Goal: Task Accomplishment & Management: Use online tool/utility

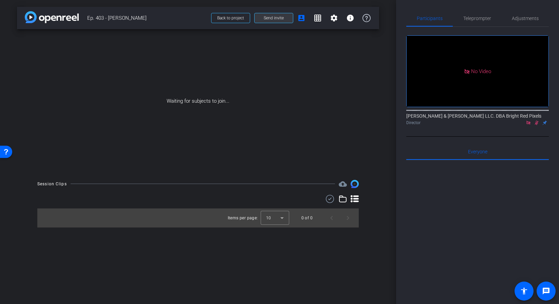
click at [276, 19] on span "Send invite" at bounding box center [274, 17] width 20 height 5
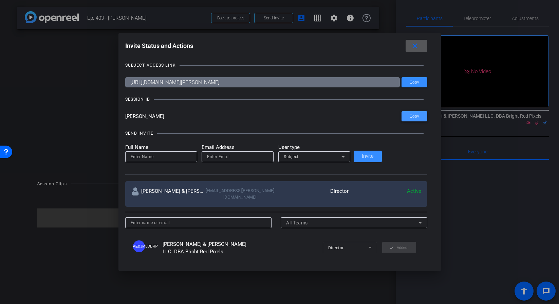
click at [410, 118] on span "Copy" at bounding box center [415, 116] width 10 height 5
click at [411, 48] on mat-icon "close" at bounding box center [415, 46] width 8 height 8
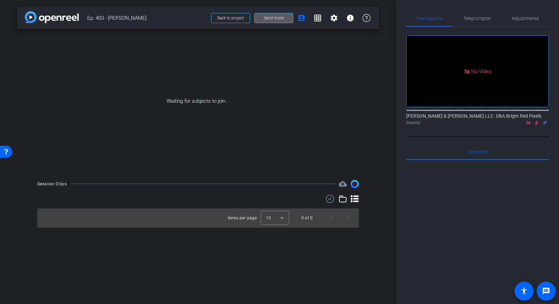
drag, startPoint x: 476, startPoint y: 18, endPoint x: 475, endPoint y: 27, distance: 9.0
click at [476, 18] on span "Teleprompter" at bounding box center [478, 18] width 28 height 5
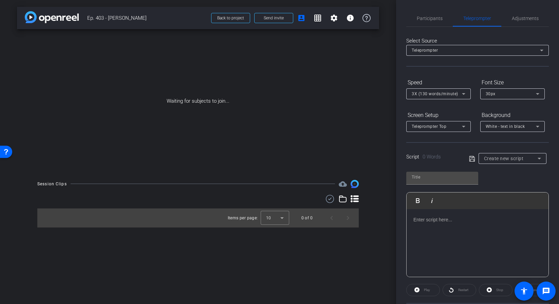
click at [430, 225] on div at bounding box center [478, 243] width 142 height 68
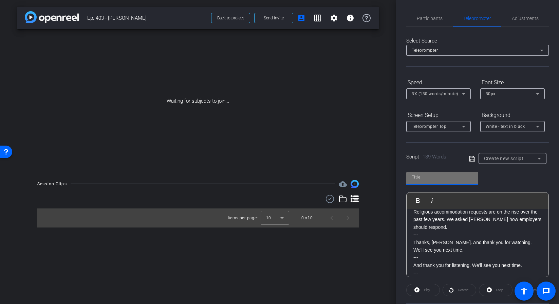
click at [425, 177] on input "text" at bounding box center [442, 177] width 61 height 8
type input "403"
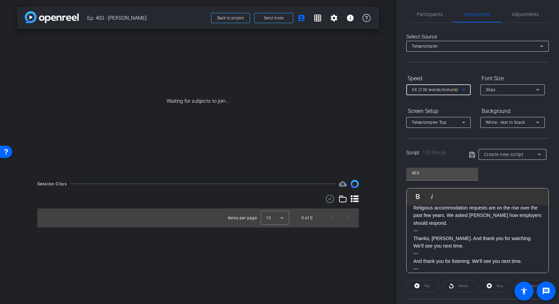
click at [431, 92] on div "3X (130 words/minute)" at bounding box center [437, 89] width 50 height 8
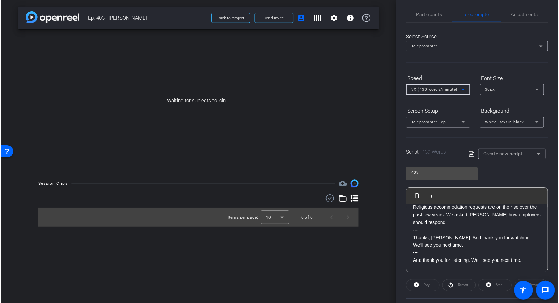
scroll to position [6, 0]
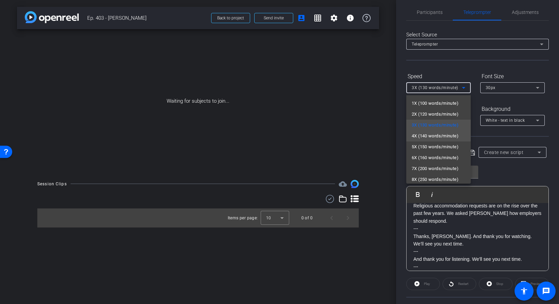
click at [427, 135] on span "4X (140 words/minute)" at bounding box center [435, 136] width 47 height 8
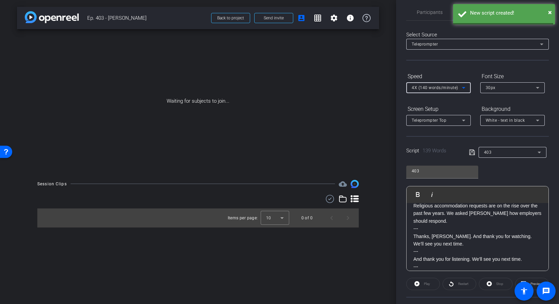
click at [499, 85] on div "30px" at bounding box center [511, 87] width 50 height 8
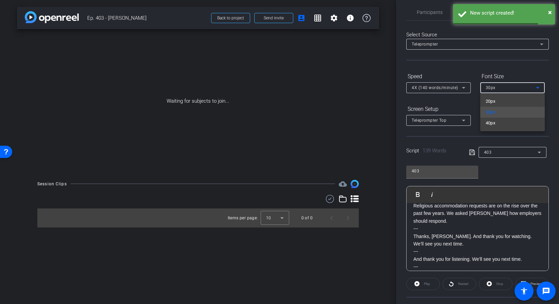
click at [497, 121] on mat-option "40px" at bounding box center [513, 123] width 65 height 11
click at [498, 122] on span "White - text in black" at bounding box center [505, 120] width 39 height 5
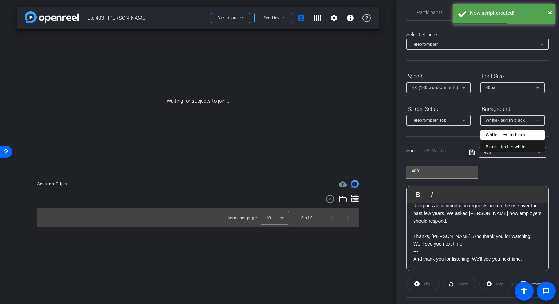
click at [499, 148] on div "Black - text in white" at bounding box center [506, 147] width 40 height 8
click at [427, 123] on div "Teleprompter Top" at bounding box center [437, 120] width 50 height 8
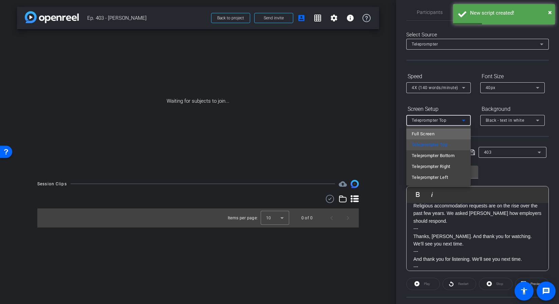
click at [426, 130] on span "Full Screen" at bounding box center [423, 134] width 23 height 8
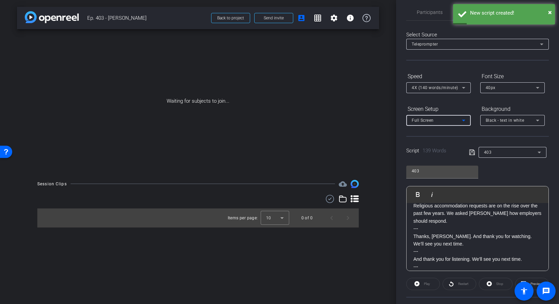
click at [471, 152] on icon at bounding box center [472, 152] width 6 height 8
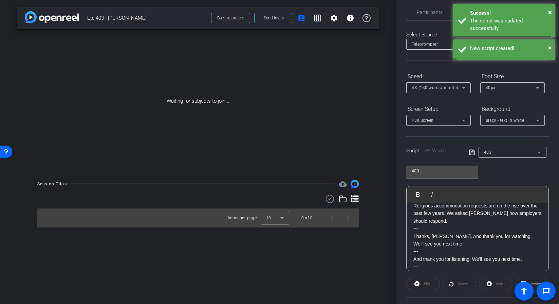
click at [471, 152] on icon at bounding box center [472, 152] width 6 height 8
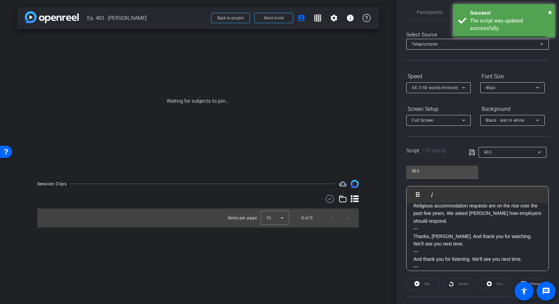
click at [471, 152] on icon at bounding box center [472, 152] width 6 height 8
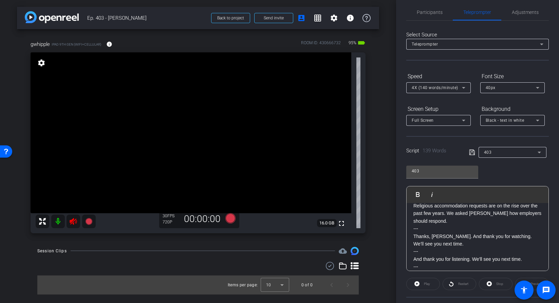
click at [72, 220] on icon at bounding box center [73, 221] width 7 height 7
drag, startPoint x: 413, startPoint y: 16, endPoint x: 416, endPoint y: 13, distance: 3.9
click at [413, 16] on div "Participants" at bounding box center [430, 12] width 47 height 16
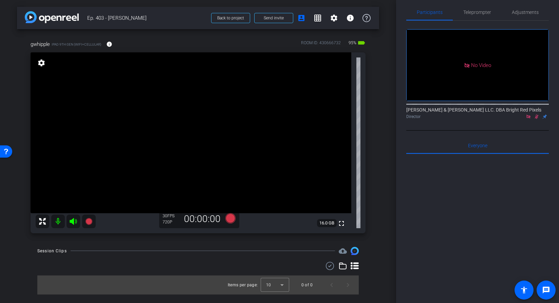
click at [538, 114] on icon at bounding box center [536, 116] width 5 height 5
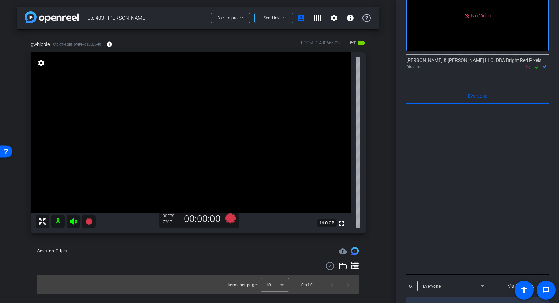
scroll to position [0, 0]
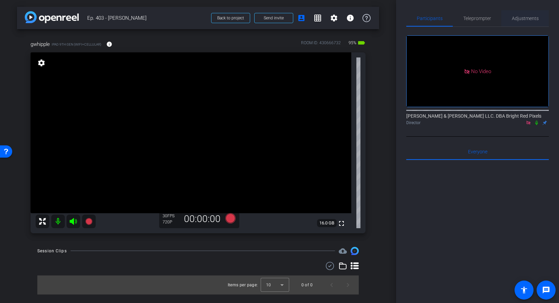
click at [513, 19] on span "Adjustments" at bounding box center [525, 18] width 27 height 5
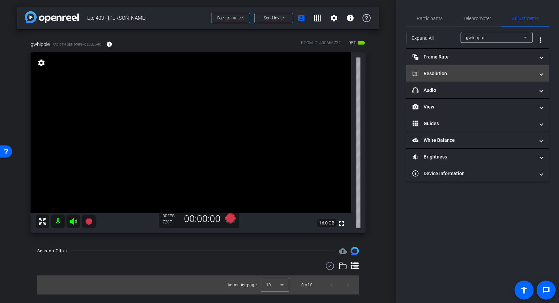
click at [468, 73] on mat-panel-title "Resolution" at bounding box center [474, 73] width 122 height 7
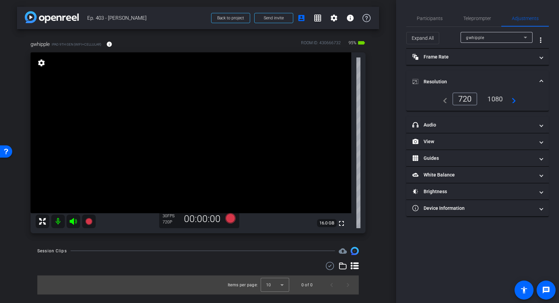
click at [495, 95] on div "1080" at bounding box center [495, 99] width 25 height 12
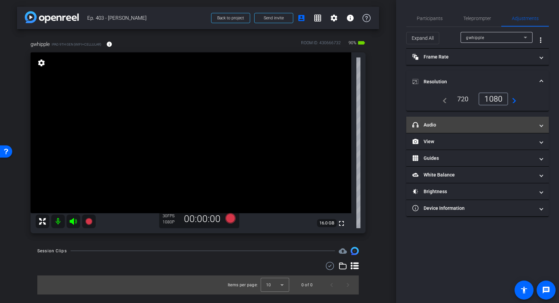
click at [457, 128] on mat-expansion-panel-header "headphone icon Audio" at bounding box center [478, 124] width 143 height 16
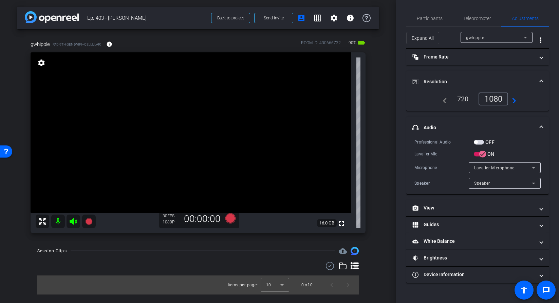
click at [478, 142] on span "button" at bounding box center [479, 142] width 10 height 5
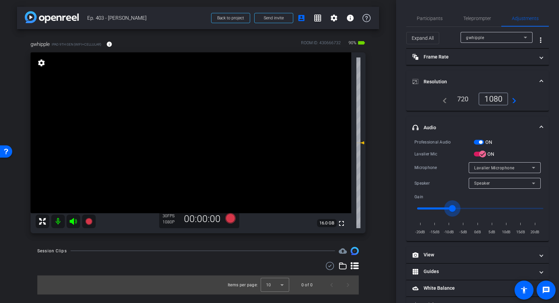
click at [453, 205] on input "range" at bounding box center [480, 208] width 141 height 15
drag, startPoint x: 454, startPoint y: 205, endPoint x: 464, endPoint y: 206, distance: 9.9
click at [464, 206] on input "range" at bounding box center [480, 208] width 141 height 15
type input "-7"
click at [460, 205] on input "range" at bounding box center [480, 208] width 141 height 15
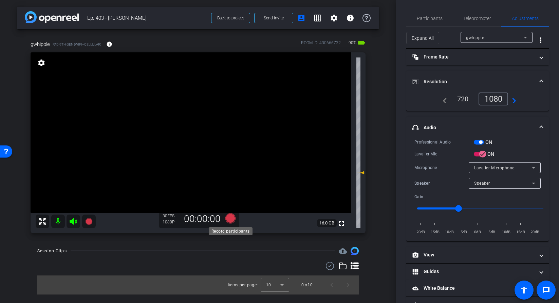
click at [225, 217] on icon at bounding box center [230, 218] width 10 height 10
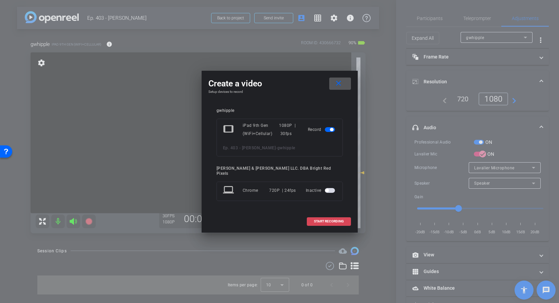
click at [333, 222] on span at bounding box center [328, 221] width 43 height 16
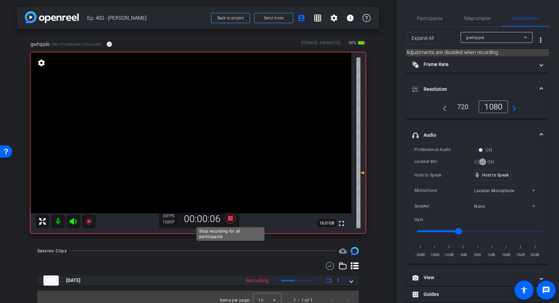
click at [231, 220] on icon at bounding box center [230, 218] width 10 height 10
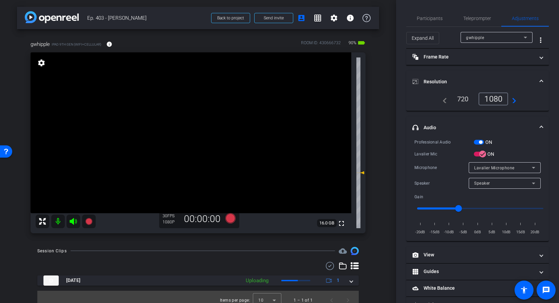
click at [287, 247] on div "Session Clips cloud_upload" at bounding box center [198, 251] width 322 height 8
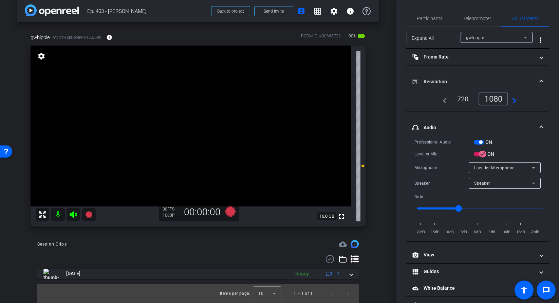
scroll to position [37, 0]
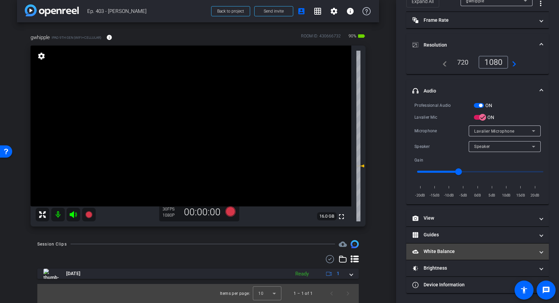
click at [447, 250] on mat-panel-title "White Balance White Balance" at bounding box center [474, 251] width 122 height 7
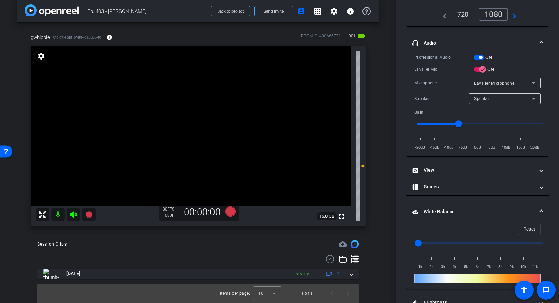
scroll to position [119, 0]
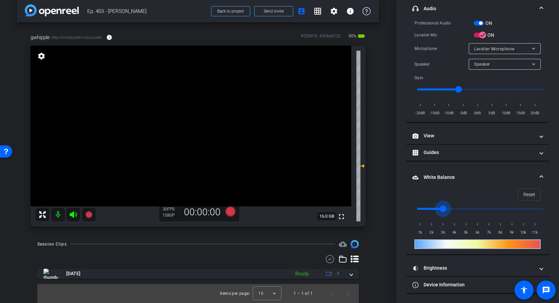
drag, startPoint x: 418, startPoint y: 208, endPoint x: 445, endPoint y: 208, distance: 26.1
click at [445, 208] on input "range" at bounding box center [480, 208] width 141 height 15
drag, startPoint x: 445, startPoint y: 206, endPoint x: 435, endPoint y: 207, distance: 10.2
click at [435, 207] on input "range" at bounding box center [480, 208] width 141 height 15
click at [433, 206] on input "range" at bounding box center [480, 208] width 141 height 15
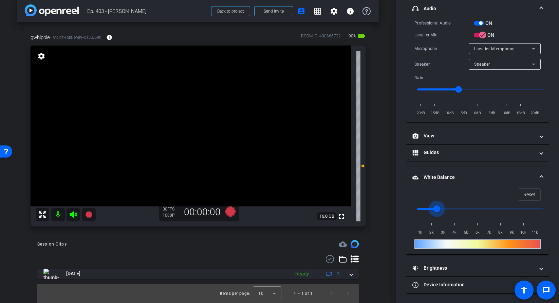
drag, startPoint x: 431, startPoint y: 207, endPoint x: 434, endPoint y: 207, distance: 3.7
click at [434, 207] on input "range" at bounding box center [480, 208] width 141 height 15
type input "2000"
click at [432, 207] on input "range" at bounding box center [480, 208] width 141 height 15
click at [538, 174] on span "White Balance White Balance" at bounding box center [477, 177] width 128 height 7
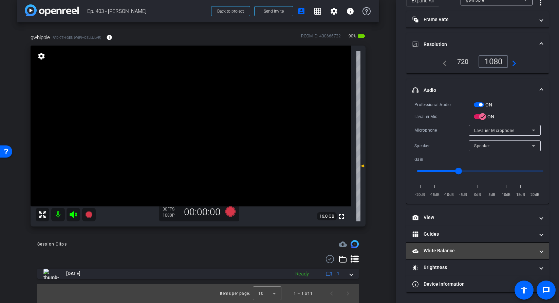
scroll to position [37, 0]
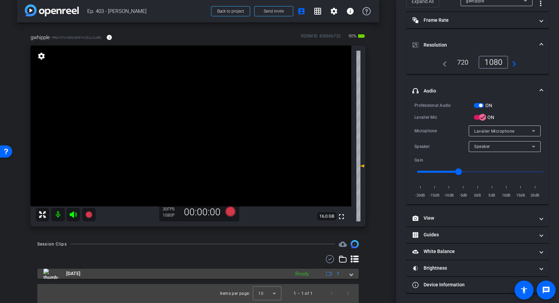
click at [349, 274] on div "[DATE] Ready 1" at bounding box center [196, 273] width 307 height 10
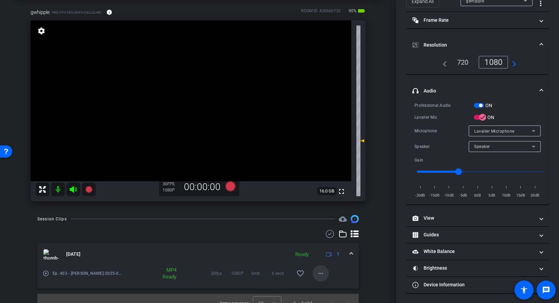
scroll to position [28, 0]
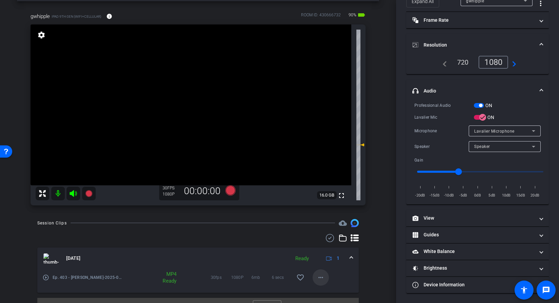
click at [321, 275] on mat-icon "more_horiz" at bounding box center [321, 277] width 8 height 8
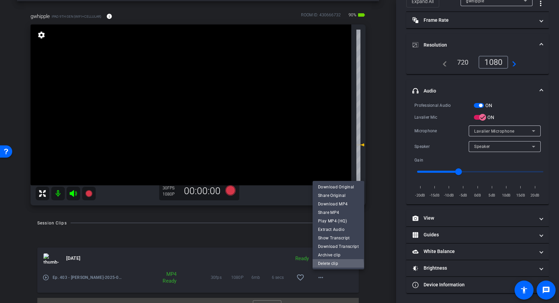
click at [333, 266] on span "Delete clip" at bounding box center [338, 263] width 41 height 8
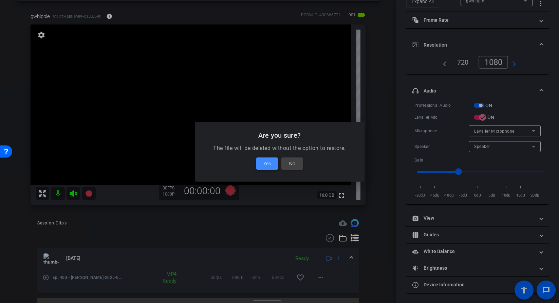
click at [266, 159] on span "Yes" at bounding box center [267, 163] width 7 height 8
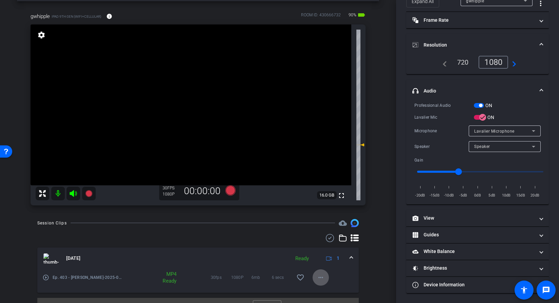
scroll to position [0, 0]
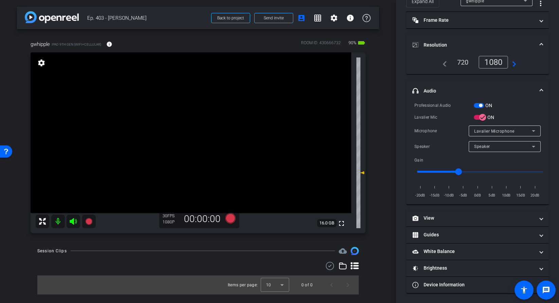
click at [375, 167] on div "gwhipple iPad 9th Gen (WiFi+Cellular) info ROOM ID: 430666732 90% battery_std f…" at bounding box center [198, 134] width 362 height 211
click at [434, 250] on mat-panel-title "White Balance White Balance" at bounding box center [474, 251] width 122 height 7
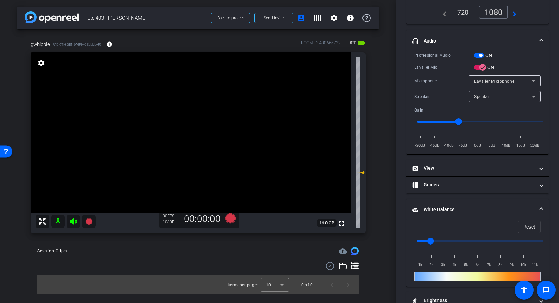
scroll to position [119, 0]
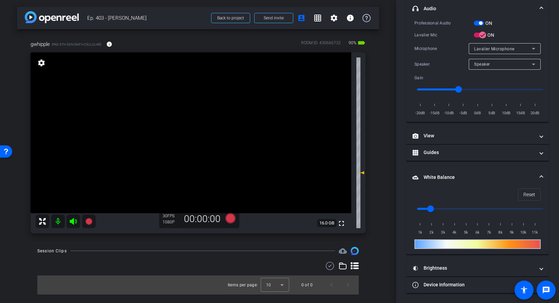
drag, startPoint x: 430, startPoint y: 266, endPoint x: 422, endPoint y: 230, distance: 37.0
click at [430, 266] on mat-panel-title "Brightness" at bounding box center [474, 267] width 122 height 7
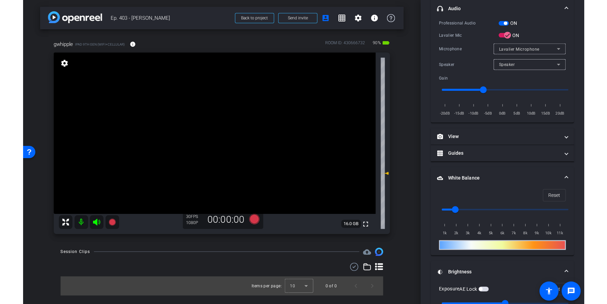
scroll to position [189, 0]
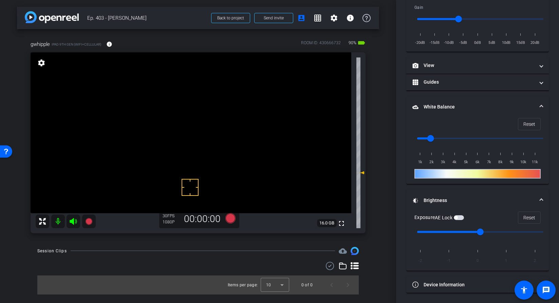
click at [193, 203] on video at bounding box center [191, 132] width 321 height 161
click at [255, 178] on video at bounding box center [191, 132] width 321 height 161
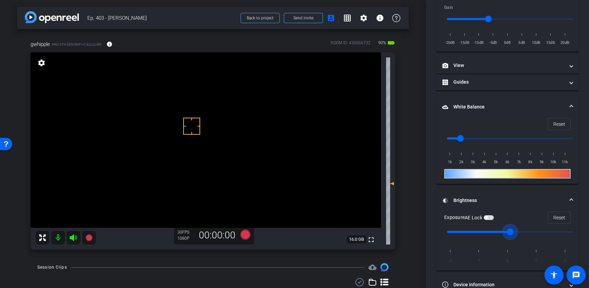
click at [502, 232] on input "range" at bounding box center [509, 231] width 141 height 15
click at [487, 234] on input "range" at bounding box center [509, 231] width 141 height 15
type input "0"
click at [501, 232] on input "range" at bounding box center [509, 231] width 141 height 15
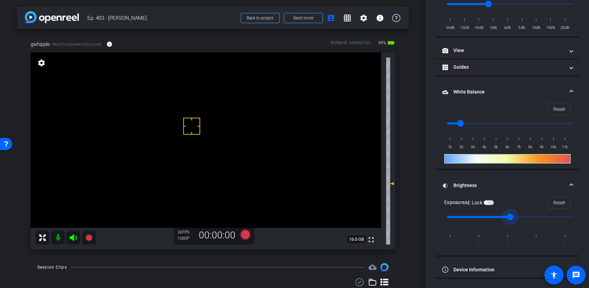
scroll to position [0, 0]
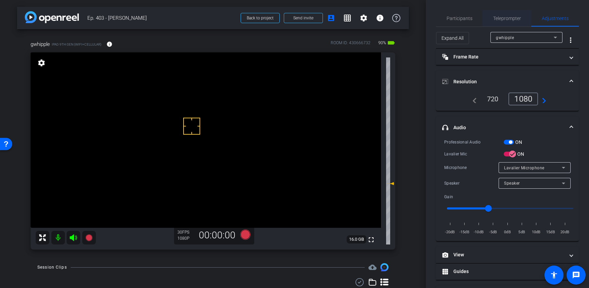
click at [499, 19] on span "Teleprompter" at bounding box center [507, 18] width 28 height 5
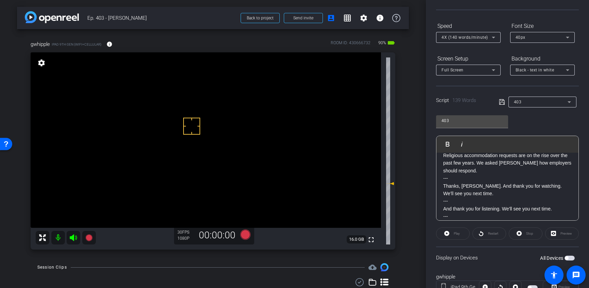
scroll to position [84, 0]
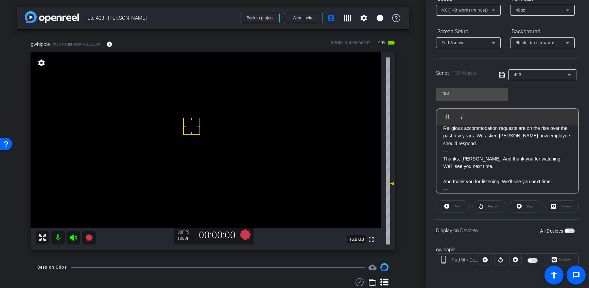
click at [534, 259] on span "button" at bounding box center [532, 260] width 10 height 5
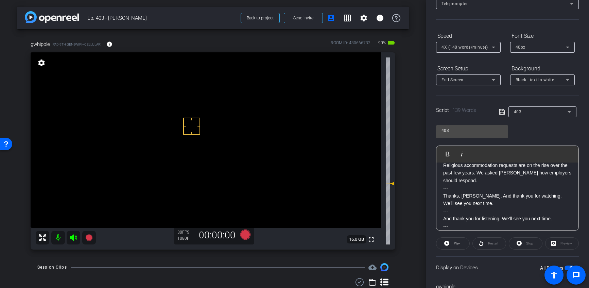
scroll to position [0, 0]
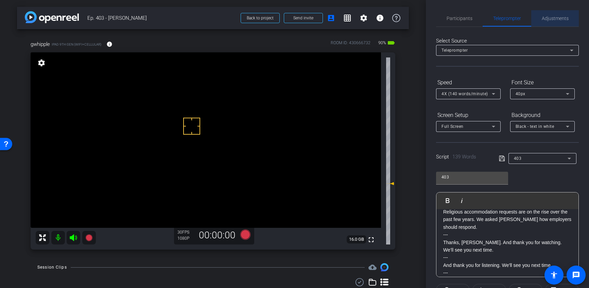
click at [543, 19] on span "Adjustments" at bounding box center [554, 18] width 27 height 5
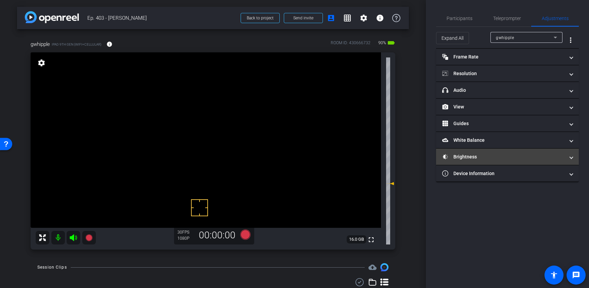
click at [452, 157] on mat-panel-title "Brightness" at bounding box center [503, 156] width 122 height 7
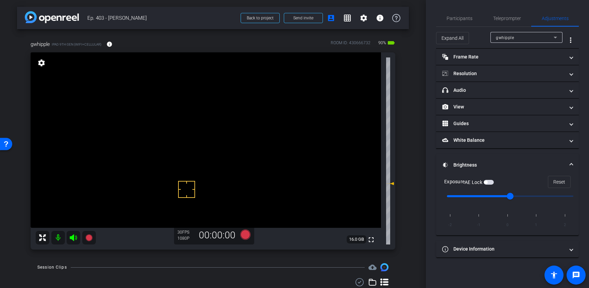
click at [490, 183] on span "button" at bounding box center [488, 182] width 10 height 5
click at [490, 182] on span "button" at bounding box center [488, 182] width 10 height 5
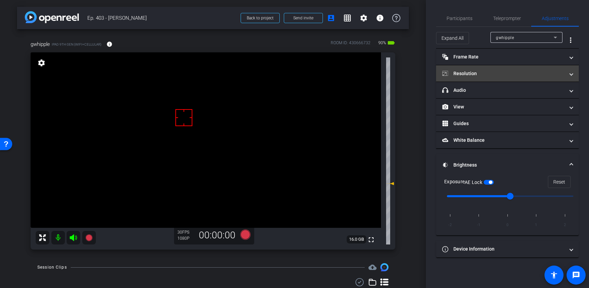
click at [477, 74] on mat-panel-title "Resolution" at bounding box center [503, 73] width 122 height 7
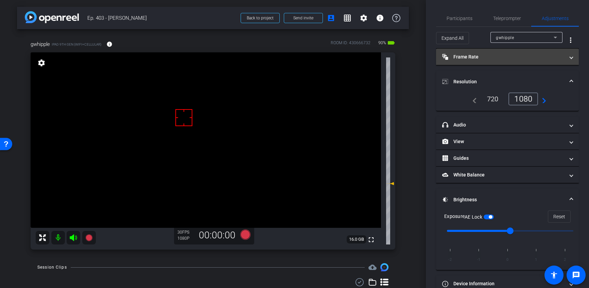
click at [469, 58] on mat-panel-title "Frame Rate Frame Rate" at bounding box center [503, 56] width 122 height 7
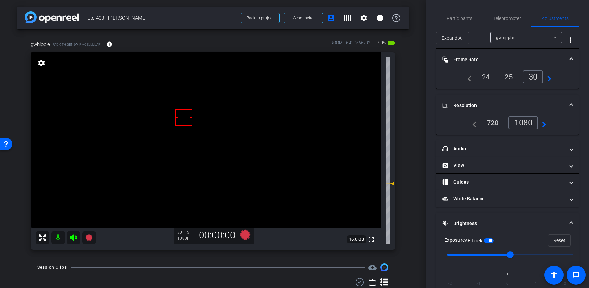
click at [468, 58] on mat-panel-title "Frame Rate Frame Rate" at bounding box center [503, 59] width 122 height 7
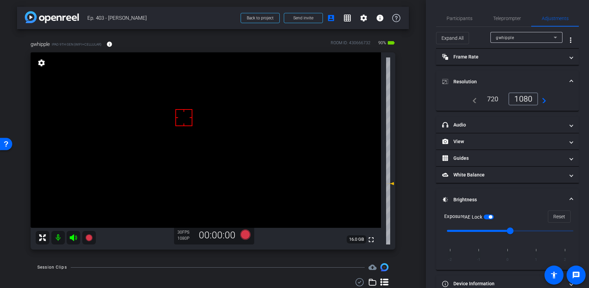
click at [460, 82] on mat-panel-title "Resolution" at bounding box center [503, 81] width 122 height 7
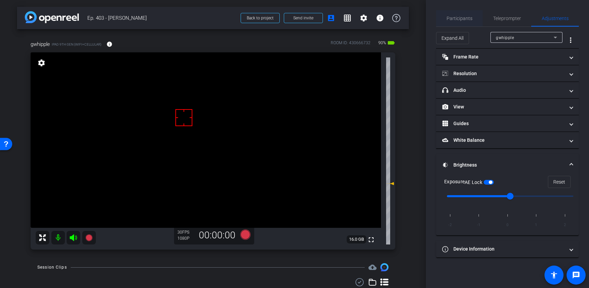
click at [451, 16] on span "Participants" at bounding box center [459, 18] width 26 height 5
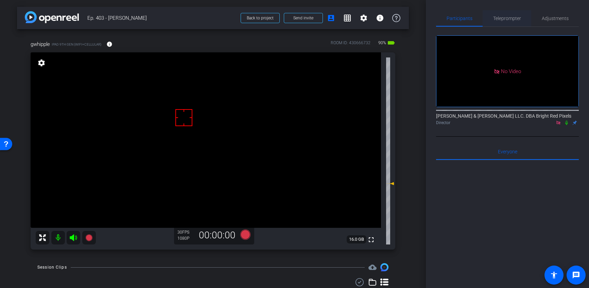
click at [494, 14] on span "Teleprompter" at bounding box center [507, 18] width 28 height 16
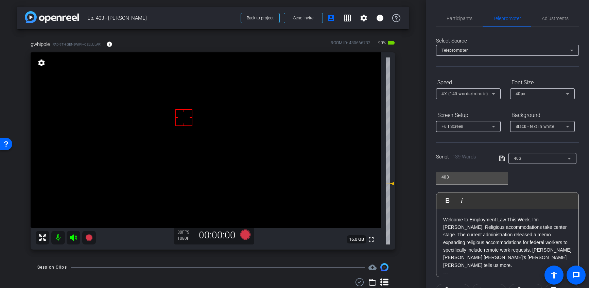
click at [155, 257] on div "arrow_back Ep. 403 - [PERSON_NAME] to project Send invite account_box grid_on s…" at bounding box center [213, 144] width 426 height 288
click at [248, 235] on icon at bounding box center [245, 234] width 10 height 10
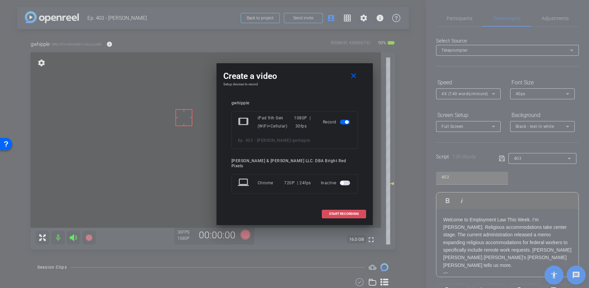
click at [327, 214] on span at bounding box center [343, 213] width 43 height 16
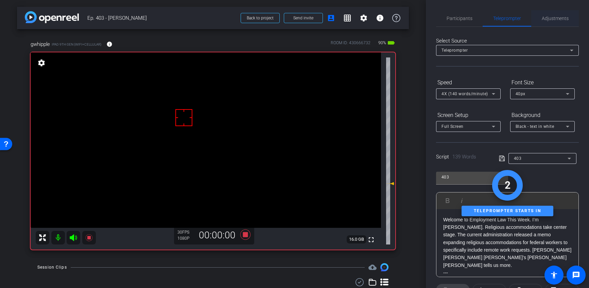
click at [558, 19] on span "Adjustments" at bounding box center [554, 18] width 27 height 5
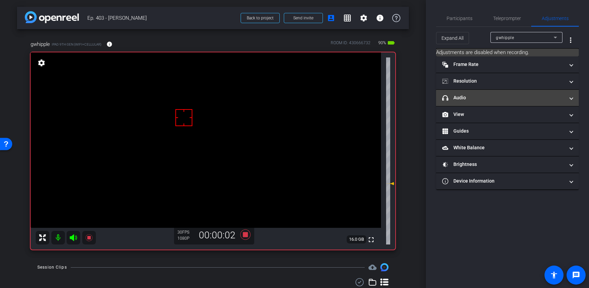
click at [487, 98] on mat-panel-title "headphone icon Audio" at bounding box center [503, 97] width 122 height 7
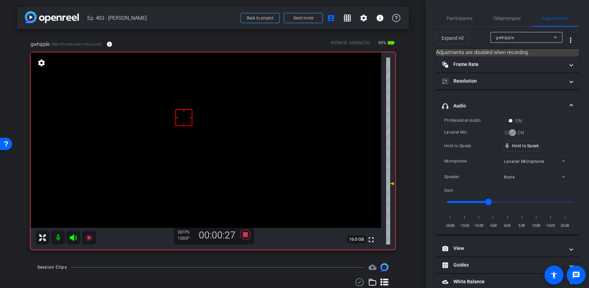
click at [89, 238] on icon at bounding box center [88, 237] width 7 height 7
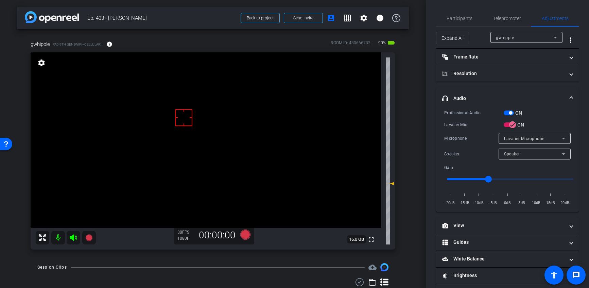
click at [246, 235] on icon at bounding box center [245, 234] width 10 height 10
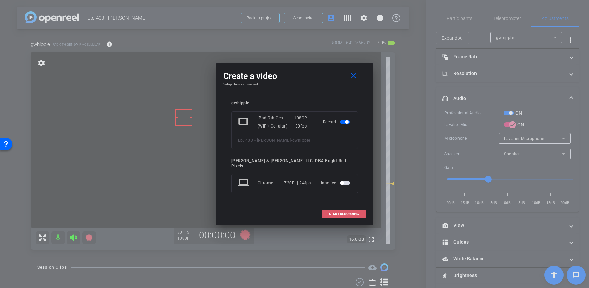
click at [339, 209] on span at bounding box center [343, 213] width 43 height 16
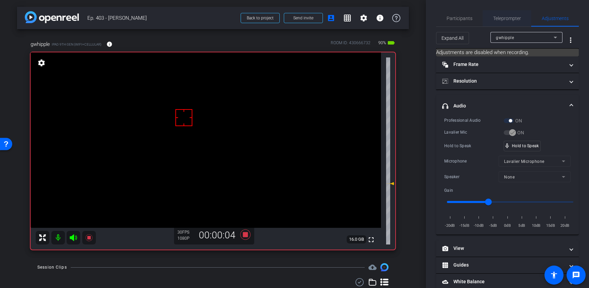
click at [504, 14] on span "Teleprompter" at bounding box center [507, 18] width 28 height 16
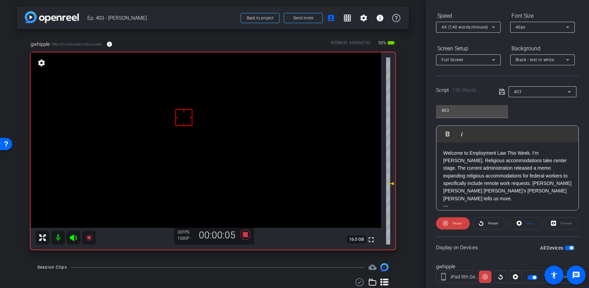
scroll to position [84, 0]
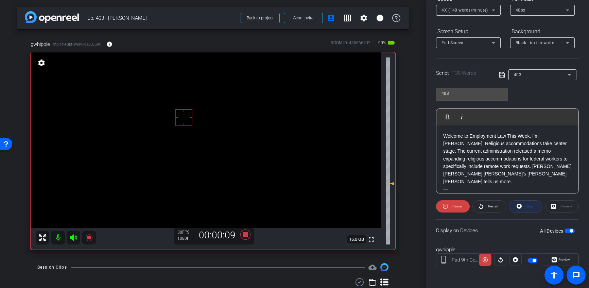
click at [518, 205] on icon at bounding box center [518, 206] width 5 height 8
click at [448, 206] on icon at bounding box center [446, 205] width 5 height 5
click at [530, 207] on span "Stop" at bounding box center [529, 206] width 7 height 4
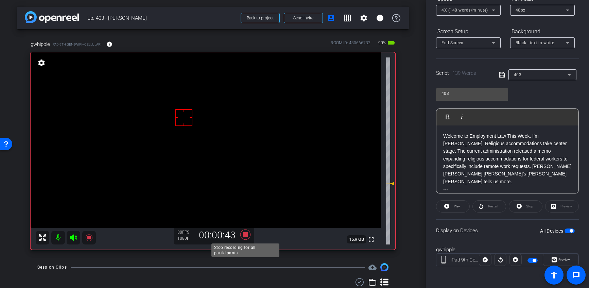
click at [245, 235] on icon at bounding box center [245, 234] width 10 height 10
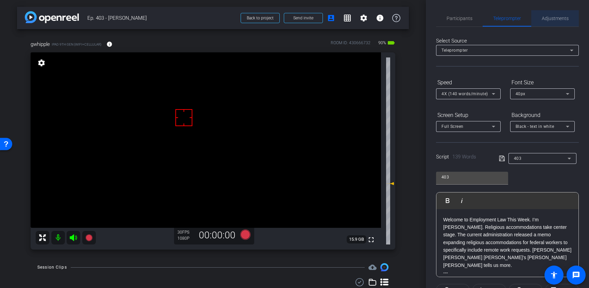
drag, startPoint x: 543, startPoint y: 20, endPoint x: 539, endPoint y: 26, distance: 7.8
click at [543, 20] on span "Adjustments" at bounding box center [554, 18] width 27 height 5
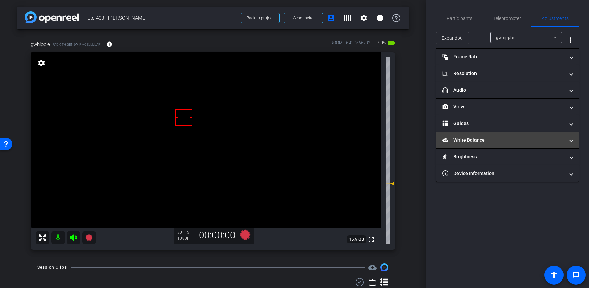
click at [459, 138] on mat-panel-title "White Balance White Balance" at bounding box center [503, 140] width 122 height 7
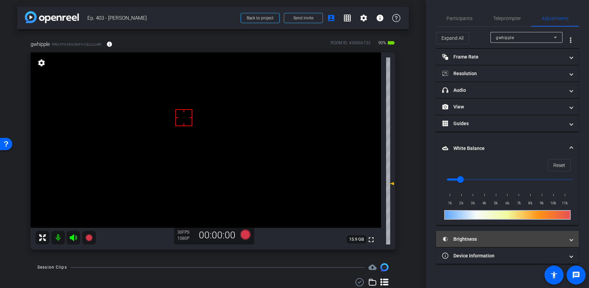
click at [461, 237] on mat-panel-title "Brightness" at bounding box center [503, 238] width 122 height 7
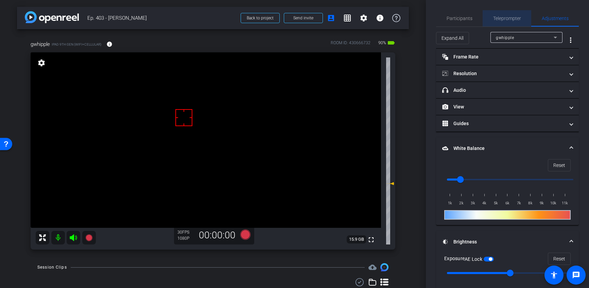
click at [495, 17] on span "Teleprompter" at bounding box center [507, 18] width 28 height 5
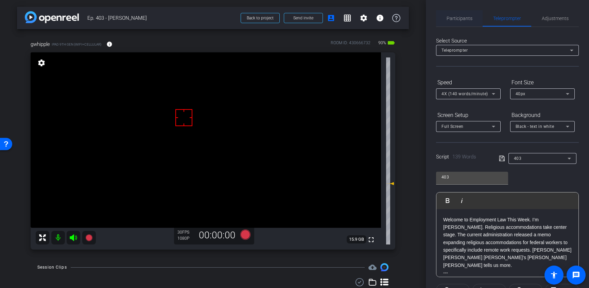
click at [465, 17] on span "Participants" at bounding box center [459, 18] width 26 height 5
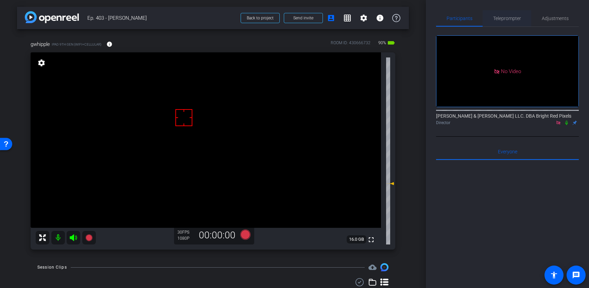
drag, startPoint x: 507, startPoint y: 18, endPoint x: 501, endPoint y: 25, distance: 9.4
click at [507, 18] on span "Teleprompter" at bounding box center [507, 18] width 28 height 5
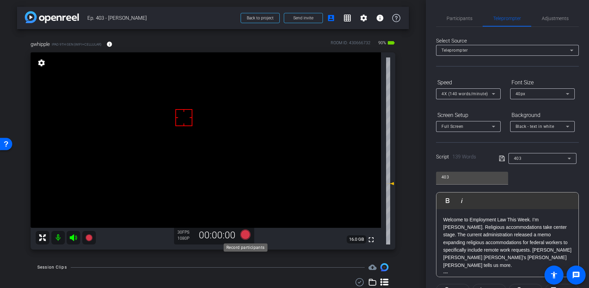
click at [247, 235] on icon at bounding box center [245, 234] width 10 height 10
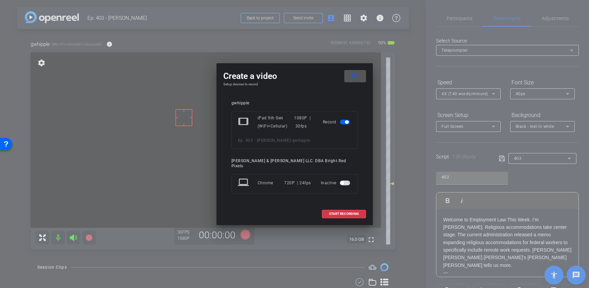
drag, startPoint x: 337, startPoint y: 211, endPoint x: 320, endPoint y: 220, distance: 19.9
click at [337, 212] on span "START RECORDING" at bounding box center [344, 213] width 30 height 3
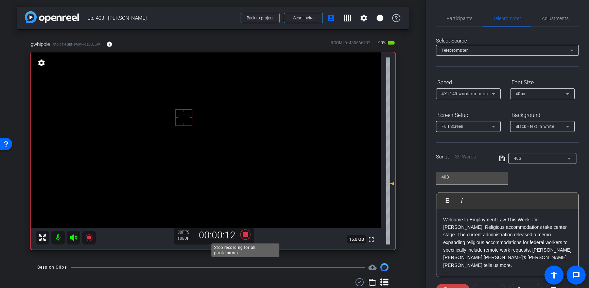
click at [245, 235] on icon at bounding box center [245, 234] width 10 height 10
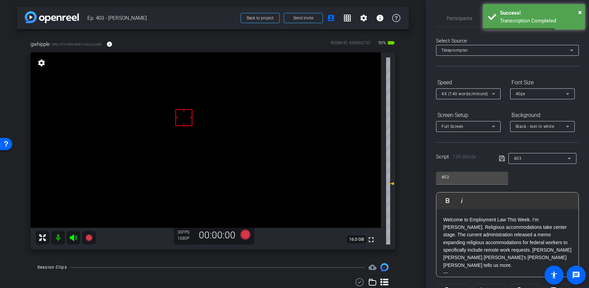
click at [243, 268] on div "Session Clips cloud_upload" at bounding box center [212, 267] width 351 height 8
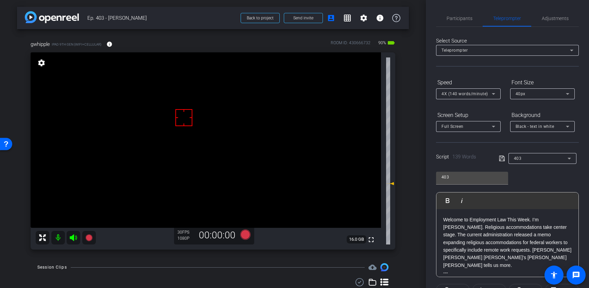
click at [243, 268] on div "Session Clips cloud_upload" at bounding box center [212, 267] width 351 height 8
click at [248, 237] on icon at bounding box center [245, 234] width 10 height 10
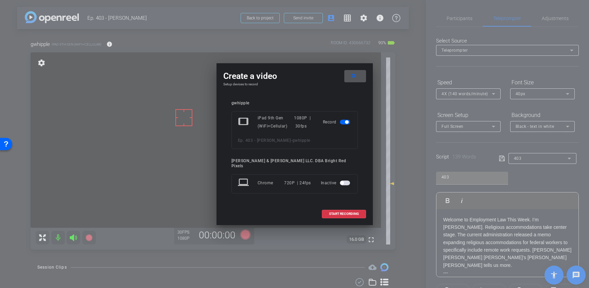
drag, startPoint x: 335, startPoint y: 212, endPoint x: 324, endPoint y: 224, distance: 16.4
click at [335, 212] on span "START RECORDING" at bounding box center [344, 213] width 30 height 3
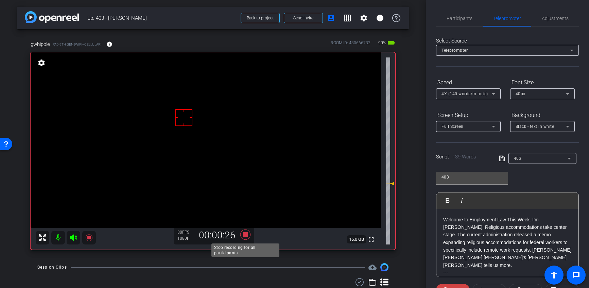
click at [243, 235] on icon at bounding box center [245, 234] width 10 height 10
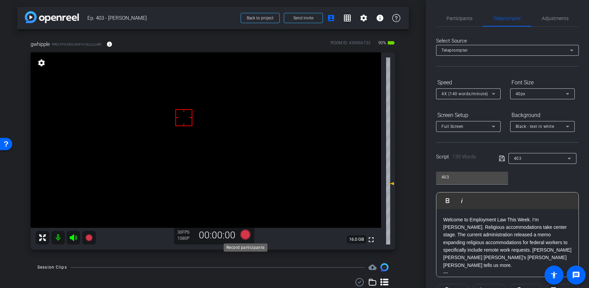
click at [246, 235] on icon at bounding box center [245, 234] width 10 height 10
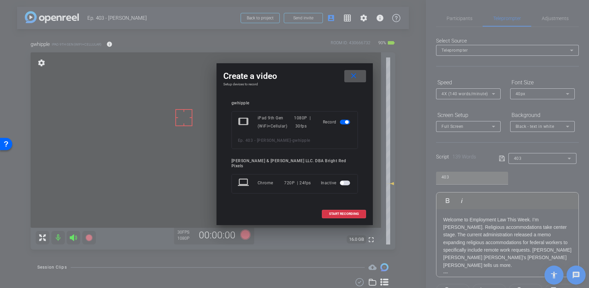
click at [330, 212] on span "START RECORDING" at bounding box center [344, 213] width 30 height 3
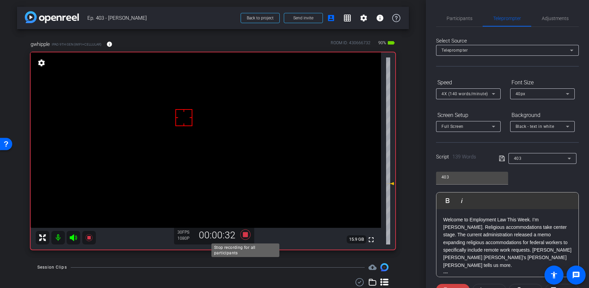
click at [245, 234] on icon at bounding box center [245, 234] width 10 height 10
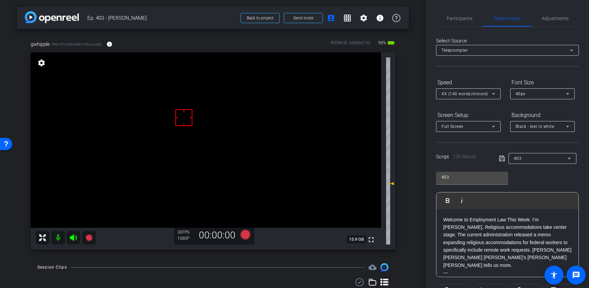
click at [205, 260] on div "arrow_back Ep. 403 - [PERSON_NAME] to project Send invite account_box grid_on s…" at bounding box center [213, 144] width 426 height 288
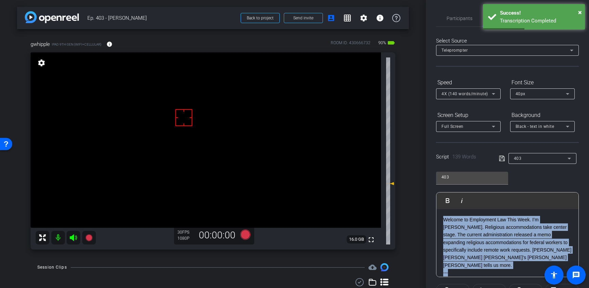
drag, startPoint x: 448, startPoint y: 265, endPoint x: 428, endPoint y: 199, distance: 69.3
click at [428, 199] on div "Participants Teleprompter Adjustments [PERSON_NAME] & [PERSON_NAME] LLC. DBA Br…" at bounding box center [507, 144] width 163 height 288
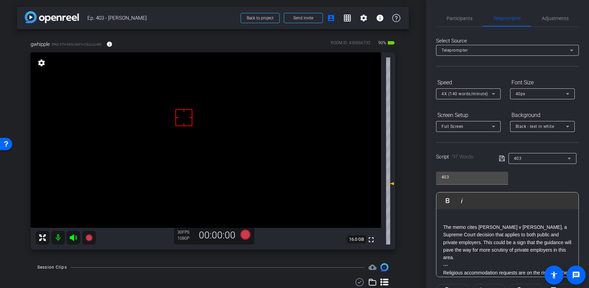
click at [441, 227] on div "The memo cites [PERSON_NAME] v [PERSON_NAME], a Supreme Court decision that app…" at bounding box center [507, 288] width 142 height 158
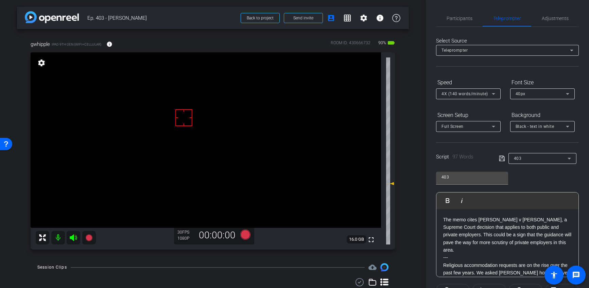
click at [500, 156] on icon at bounding box center [501, 158] width 5 height 5
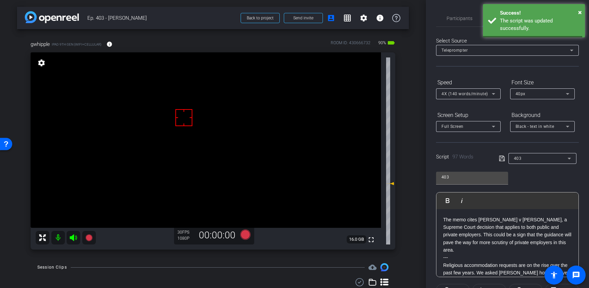
click at [500, 156] on icon at bounding box center [501, 158] width 5 height 5
drag, startPoint x: 500, startPoint y: 156, endPoint x: 475, endPoint y: 207, distance: 56.7
click at [500, 156] on icon at bounding box center [501, 158] width 5 height 5
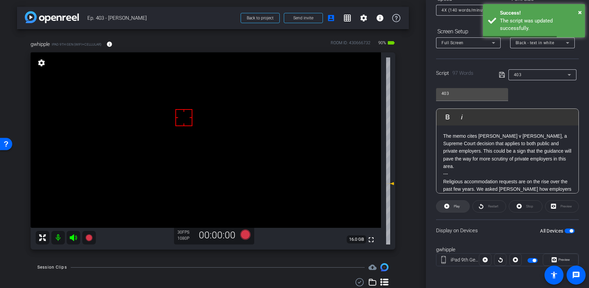
click at [457, 205] on span "Play" at bounding box center [456, 206] width 6 height 4
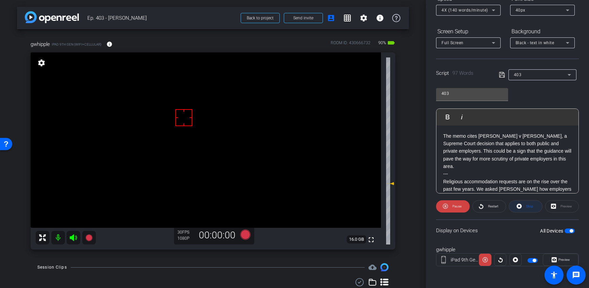
click at [527, 206] on span "Stop" at bounding box center [529, 206] width 7 height 4
click at [527, 206] on div "Stop" at bounding box center [525, 206] width 34 height 12
click at [502, 74] on icon at bounding box center [501, 74] width 5 height 5
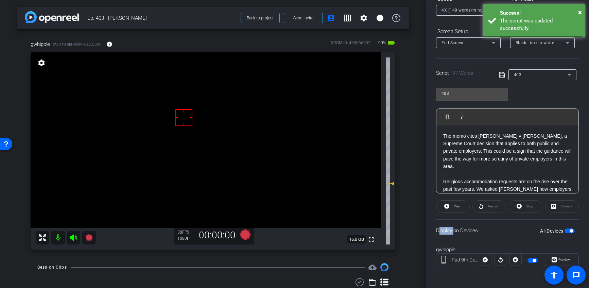
click at [502, 73] on icon at bounding box center [501, 74] width 5 height 5
click at [502, 73] on icon at bounding box center [502, 75] width 6 height 8
drag, startPoint x: 502, startPoint y: 73, endPoint x: 531, endPoint y: 83, distance: 31.5
click at [501, 73] on icon at bounding box center [502, 75] width 6 height 8
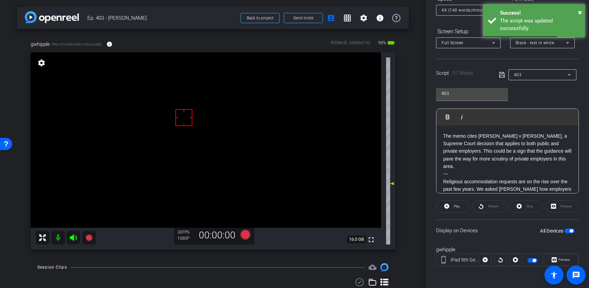
click at [537, 90] on div "403 Play Play from this location Play Selected Play and display the selected te…" at bounding box center [507, 138] width 143 height 110
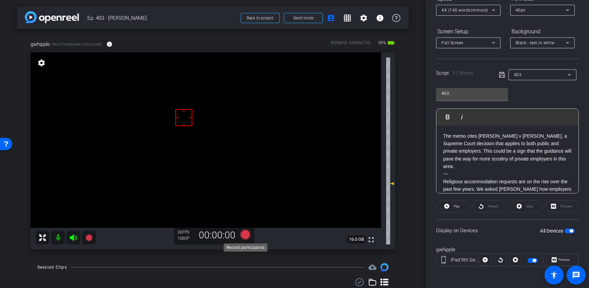
click at [247, 231] on icon at bounding box center [245, 234] width 10 height 10
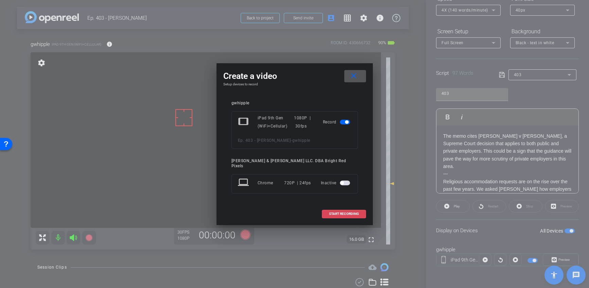
click at [355, 213] on span "START RECORDING" at bounding box center [344, 213] width 30 height 3
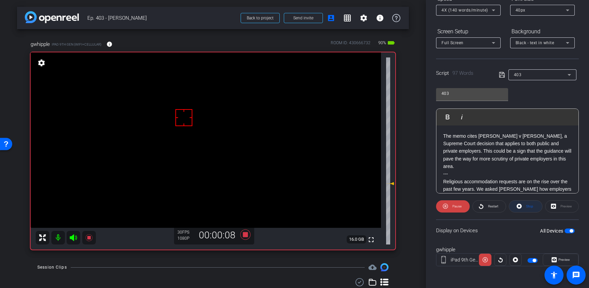
click at [531, 206] on span "Stop" at bounding box center [529, 206] width 7 height 4
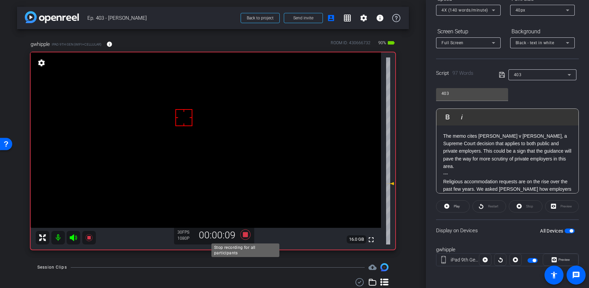
click at [245, 235] on icon at bounding box center [245, 234] width 10 height 10
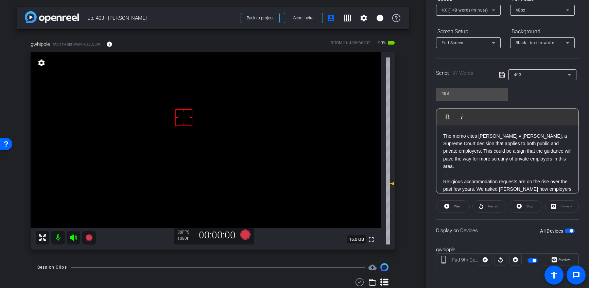
click at [250, 264] on div "Session Clips cloud_upload" at bounding box center [212, 267] width 351 height 8
click at [247, 235] on icon at bounding box center [245, 234] width 10 height 10
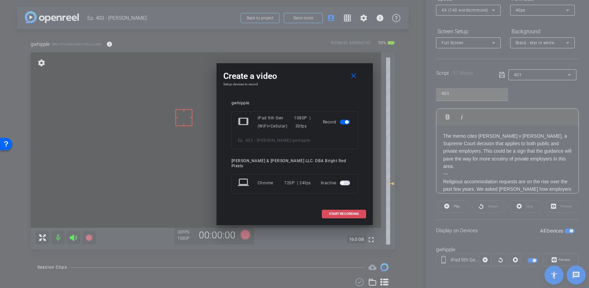
drag, startPoint x: 347, startPoint y: 215, endPoint x: 338, endPoint y: 217, distance: 9.7
click at [347, 215] on span at bounding box center [343, 213] width 43 height 16
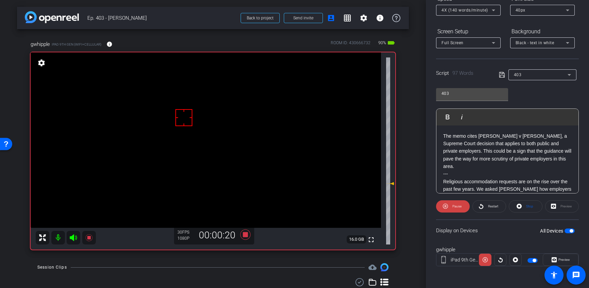
click at [245, 235] on icon at bounding box center [245, 234] width 10 height 10
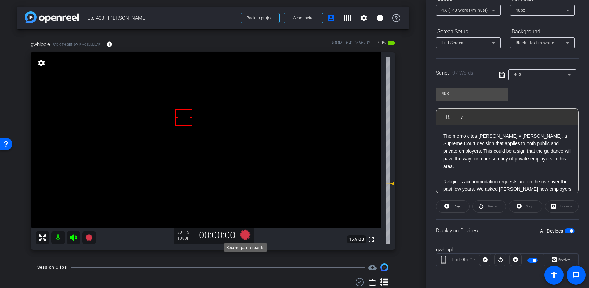
click at [245, 235] on icon at bounding box center [245, 234] width 10 height 10
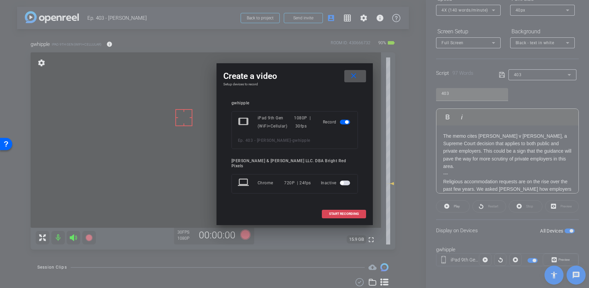
click at [346, 212] on span "START RECORDING" at bounding box center [344, 213] width 30 height 3
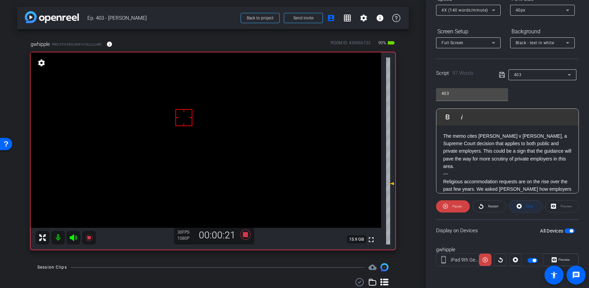
click at [531, 207] on span "Stop" at bounding box center [529, 206] width 7 height 4
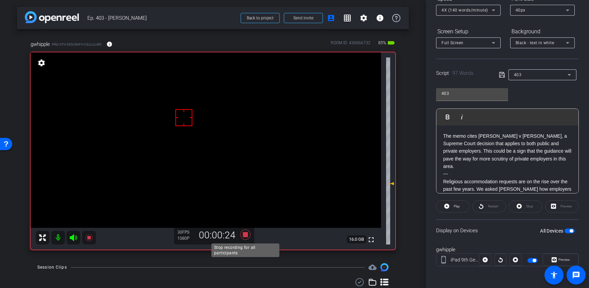
click at [246, 234] on icon at bounding box center [245, 234] width 10 height 10
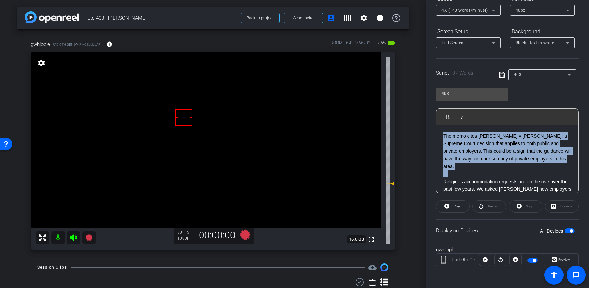
drag, startPoint x: 461, startPoint y: 164, endPoint x: 432, endPoint y: 113, distance: 58.6
click at [432, 113] on div "Participants Teleprompter Adjustments [PERSON_NAME] & [PERSON_NAME] LLC. DBA Br…" at bounding box center [507, 144] width 163 height 288
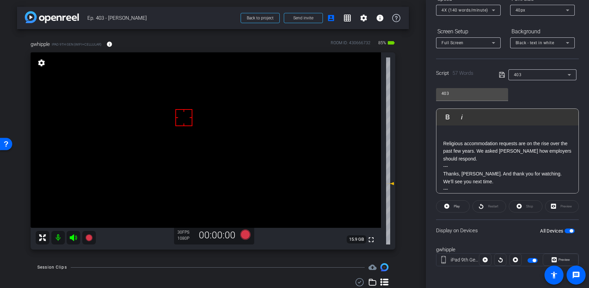
click at [443, 143] on p "Religious accommodation requests are on the rise over the past few years. We as…" at bounding box center [507, 151] width 128 height 23
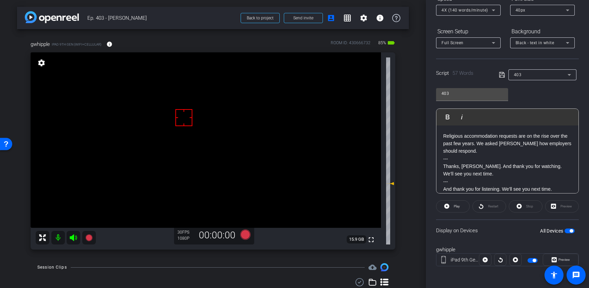
click at [503, 75] on icon at bounding box center [501, 74] width 5 height 5
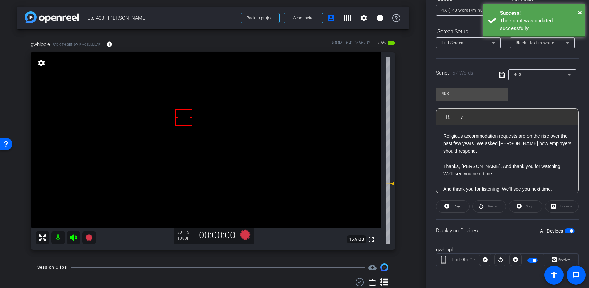
click at [503, 75] on icon at bounding box center [501, 74] width 5 height 5
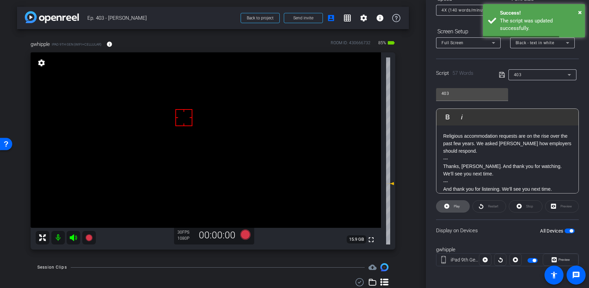
click at [452, 208] on span "Play" at bounding box center [456, 206] width 8 height 10
click at [524, 204] on span "Stop" at bounding box center [528, 206] width 9 height 10
click at [524, 204] on div "Stop" at bounding box center [525, 206] width 34 height 12
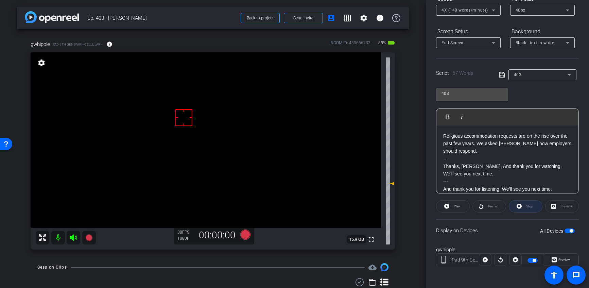
click at [524, 204] on div "Stop" at bounding box center [525, 206] width 34 height 12
click at [499, 76] on icon at bounding box center [502, 75] width 6 height 8
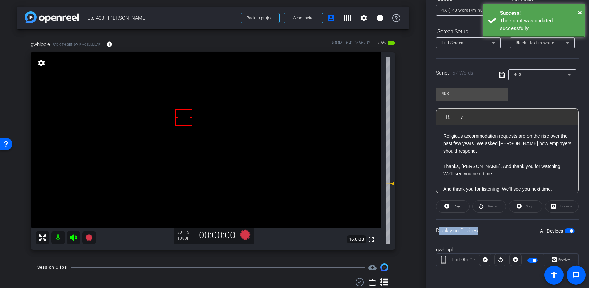
click at [503, 75] on icon at bounding box center [502, 75] width 6 height 8
drag, startPoint x: 503, startPoint y: 75, endPoint x: 306, endPoint y: 201, distance: 233.3
click at [503, 75] on icon at bounding box center [502, 75] width 6 height 8
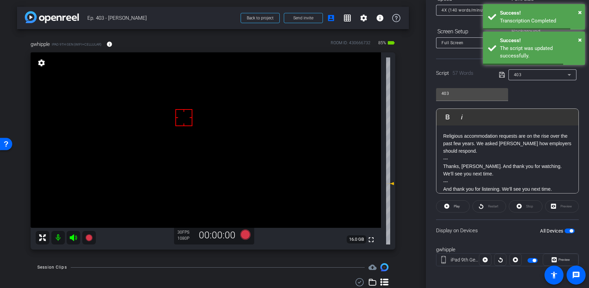
drag, startPoint x: 254, startPoint y: 255, endPoint x: 249, endPoint y: 250, distance: 7.0
click at [252, 253] on div "gwhipple iPad 9th Gen (WiFi+Cellular) info ROOM ID: 430666732 85% battery_std f…" at bounding box center [213, 142] width 392 height 227
click at [242, 230] on icon at bounding box center [245, 234] width 16 height 12
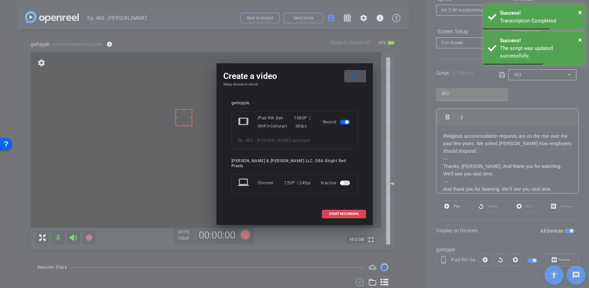
click at [338, 207] on span at bounding box center [343, 213] width 43 height 16
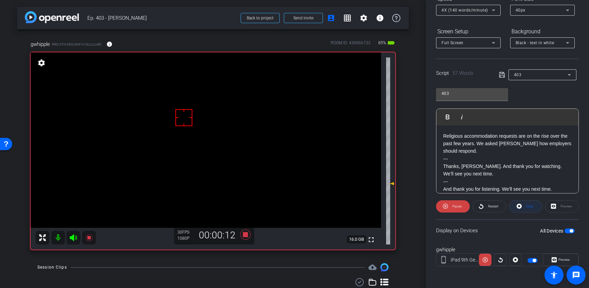
drag, startPoint x: 537, startPoint y: 207, endPoint x: 514, endPoint y: 210, distance: 22.5
click at [537, 207] on span at bounding box center [525, 206] width 33 height 16
click at [453, 205] on span "Play" at bounding box center [456, 206] width 8 height 10
drag, startPoint x: 525, startPoint y: 206, endPoint x: 433, endPoint y: 215, distance: 92.1
click at [525, 206] on span "Stop" at bounding box center [528, 206] width 9 height 10
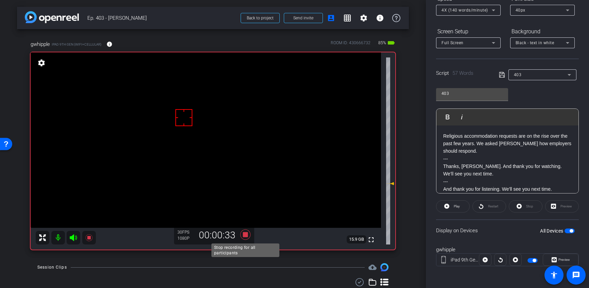
click at [245, 234] on icon at bounding box center [245, 234] width 10 height 10
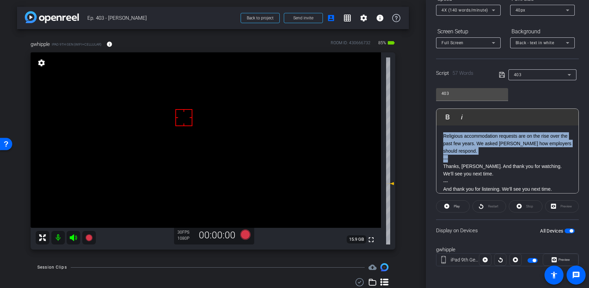
drag, startPoint x: 462, startPoint y: 158, endPoint x: 434, endPoint y: 121, distance: 46.9
click at [434, 120] on div "Participants Teleprompter Adjustments [PERSON_NAME] & [PERSON_NAME] LLC. DBA Br…" at bounding box center [507, 144] width 163 height 288
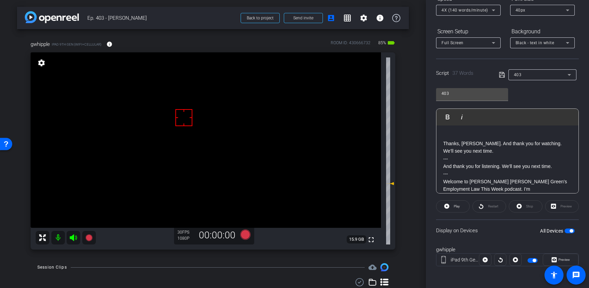
click at [443, 143] on p "Thanks, [PERSON_NAME]. And thank you for watching. We’ll see you next time." at bounding box center [507, 147] width 128 height 15
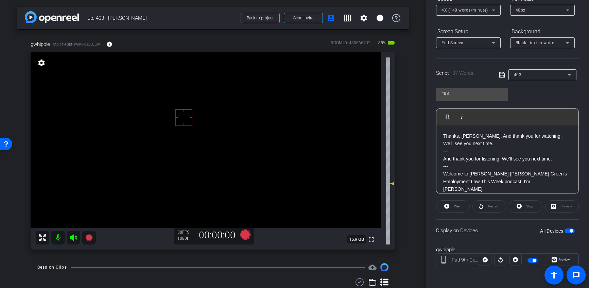
click at [500, 76] on icon at bounding box center [502, 75] width 6 height 8
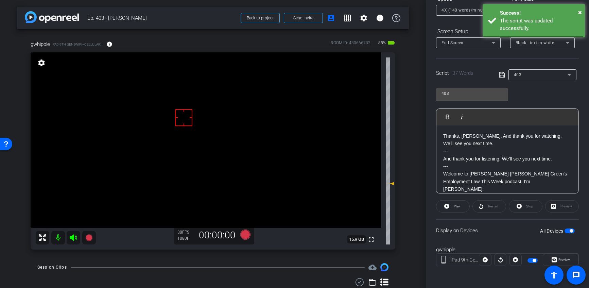
click at [500, 76] on icon at bounding box center [502, 75] width 6 height 8
click at [500, 76] on icon at bounding box center [501, 74] width 5 height 5
click at [500, 76] on icon at bounding box center [502, 75] width 6 height 8
click at [452, 206] on span "Play" at bounding box center [456, 206] width 8 height 10
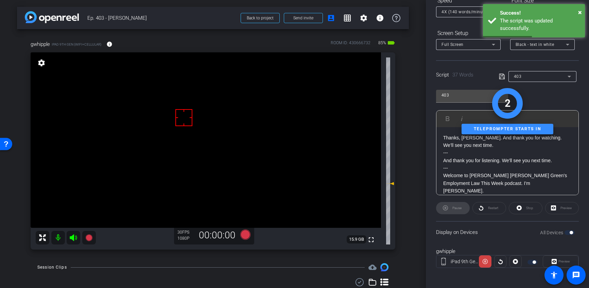
scroll to position [83, 0]
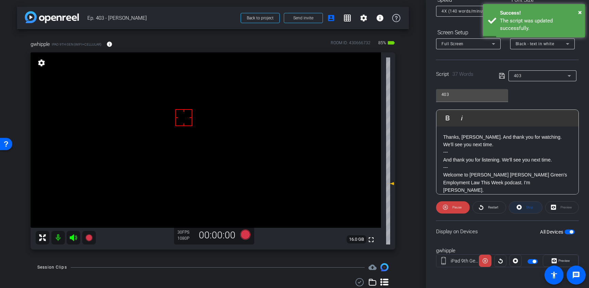
click at [528, 209] on span "Stop" at bounding box center [528, 207] width 9 height 10
click at [528, 209] on div "Stop" at bounding box center [525, 206] width 34 height 12
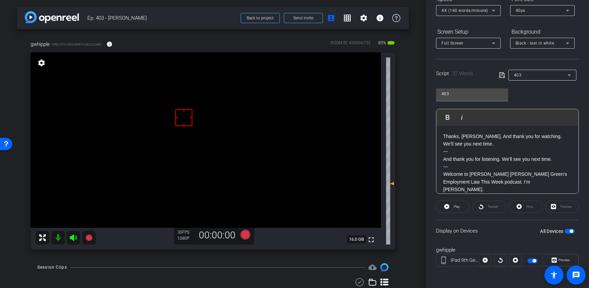
click at [503, 76] on icon at bounding box center [502, 75] width 6 height 8
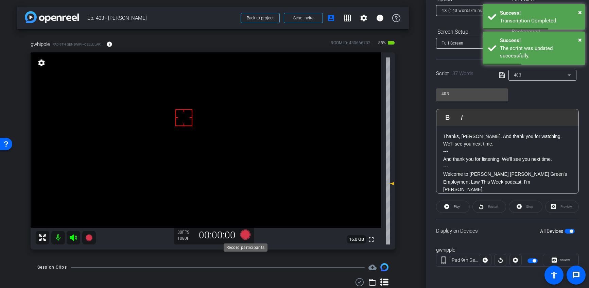
click at [245, 234] on icon at bounding box center [245, 234] width 10 height 10
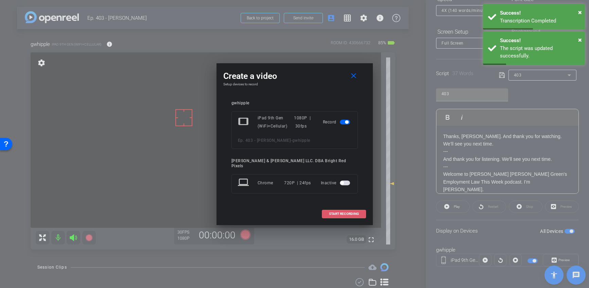
drag, startPoint x: 326, startPoint y: 211, endPoint x: 234, endPoint y: 278, distance: 113.4
click at [326, 211] on span at bounding box center [343, 213] width 43 height 16
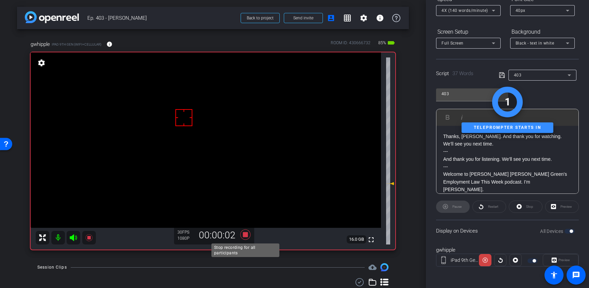
click at [247, 232] on icon at bounding box center [245, 234] width 16 height 12
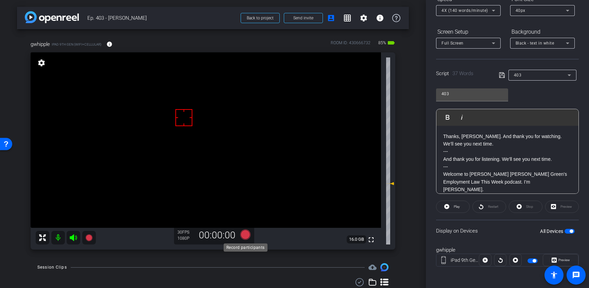
click at [245, 233] on icon at bounding box center [245, 234] width 10 height 10
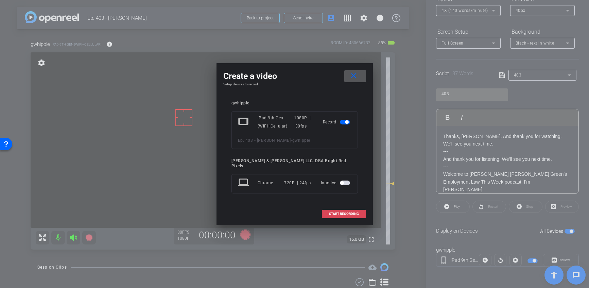
click at [326, 209] on span at bounding box center [343, 213] width 43 height 16
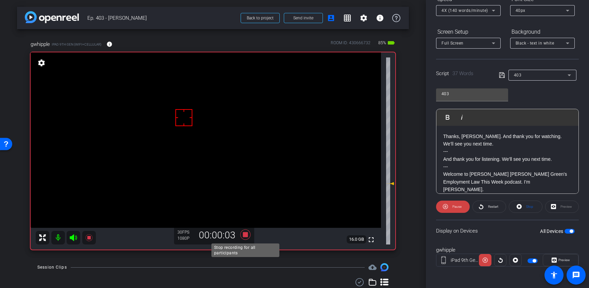
click at [243, 232] on icon at bounding box center [245, 234] width 10 height 10
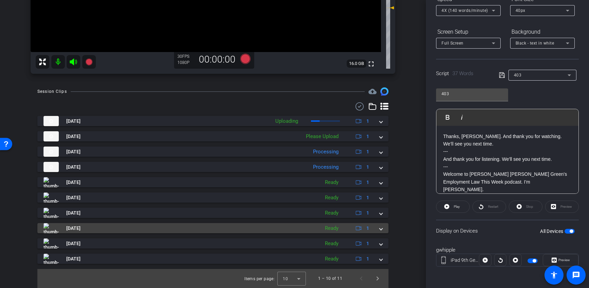
scroll to position [171, 0]
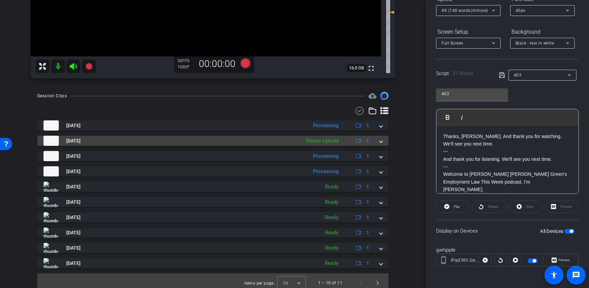
click at [383, 139] on mat-expansion-panel-header "[DATE] Please Upload 1" at bounding box center [212, 141] width 351 height 10
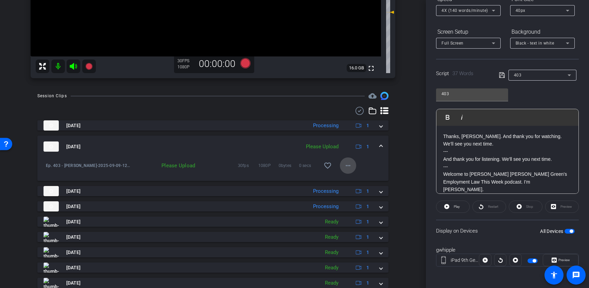
click at [348, 163] on mat-icon "more_horiz" at bounding box center [348, 165] width 8 height 8
drag, startPoint x: 350, startPoint y: 161, endPoint x: 345, endPoint y: 167, distance: 8.0
click at [350, 161] on div at bounding box center [294, 144] width 589 height 288
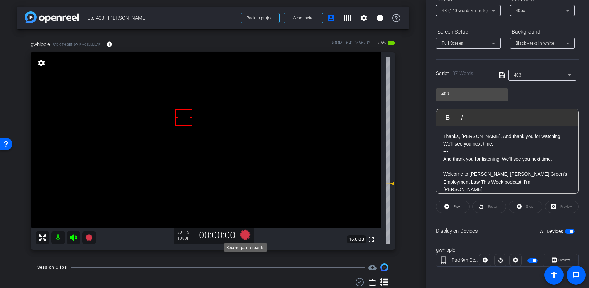
click at [246, 233] on icon at bounding box center [245, 234] width 10 height 10
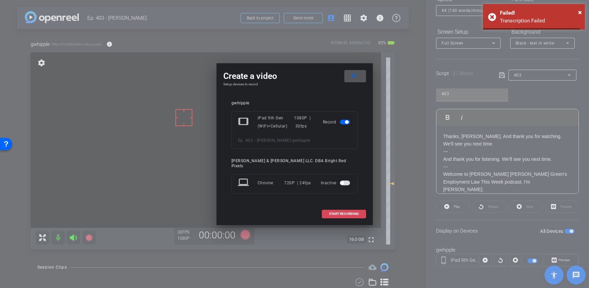
click at [340, 212] on span "START RECORDING" at bounding box center [344, 213] width 30 height 3
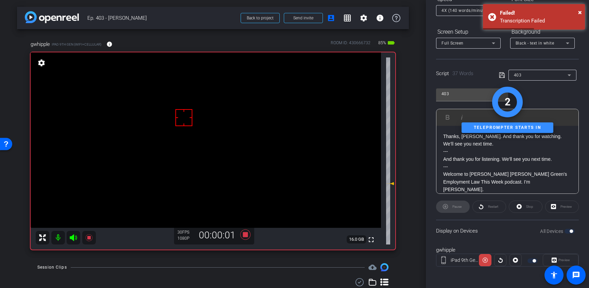
scroll to position [36, 0]
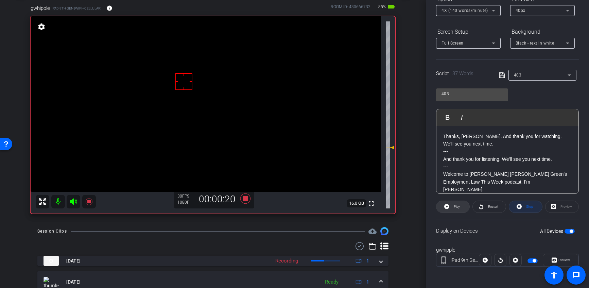
drag, startPoint x: 521, startPoint y: 205, endPoint x: 462, endPoint y: 210, distance: 60.0
click at [522, 205] on span at bounding box center [525, 206] width 33 height 16
click at [244, 199] on icon at bounding box center [245, 198] width 10 height 10
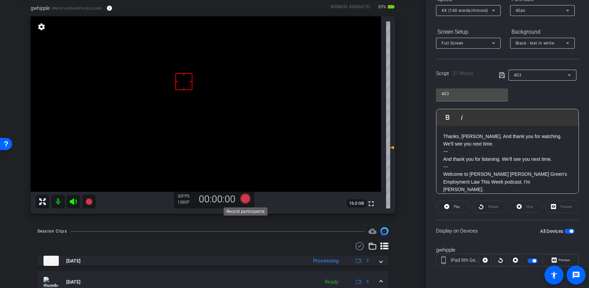
click at [244, 199] on icon at bounding box center [245, 198] width 10 height 10
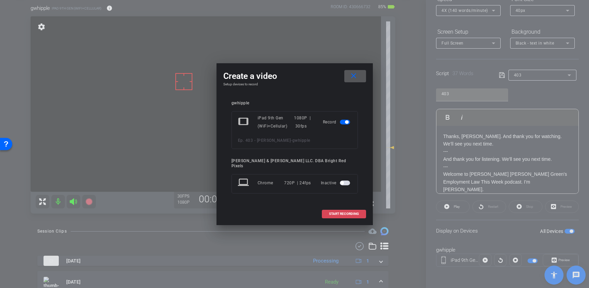
drag, startPoint x: 335, startPoint y: 212, endPoint x: 331, endPoint y: 213, distance: 3.5
click at [335, 212] on span "START RECORDING" at bounding box center [344, 213] width 30 height 3
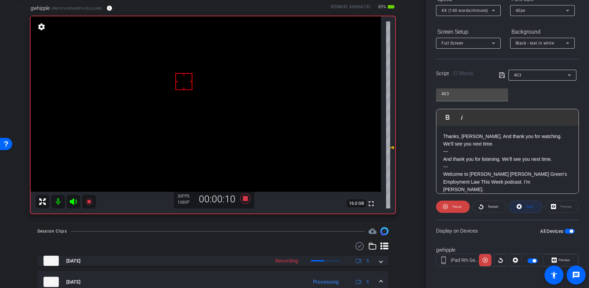
drag, startPoint x: 527, startPoint y: 206, endPoint x: 523, endPoint y: 206, distance: 4.4
click at [527, 206] on span "Stop" at bounding box center [529, 206] width 7 height 4
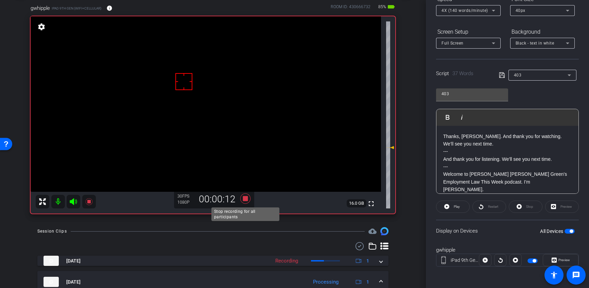
click at [247, 200] on icon at bounding box center [245, 198] width 10 height 10
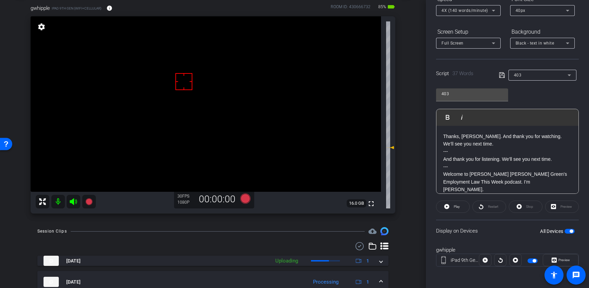
click at [204, 223] on div "arrow_back Ep. 403 - [PERSON_NAME] to project Send invite account_box grid_on s…" at bounding box center [213, 108] width 426 height 288
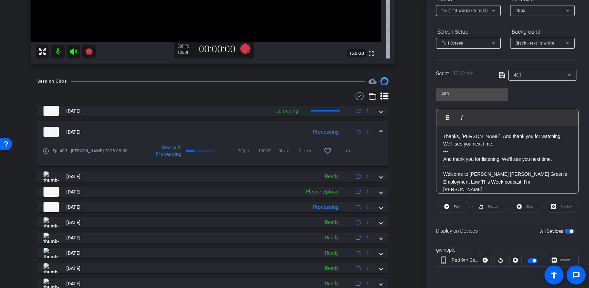
scroll to position [211, 0]
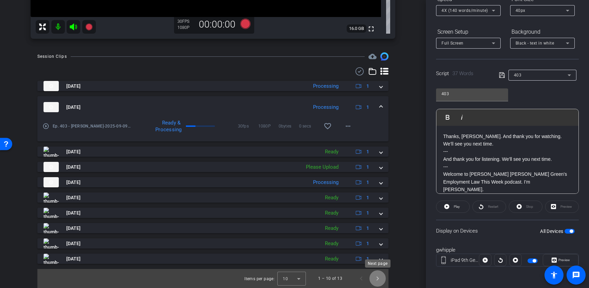
click at [378, 278] on span "Next page" at bounding box center [377, 278] width 16 height 16
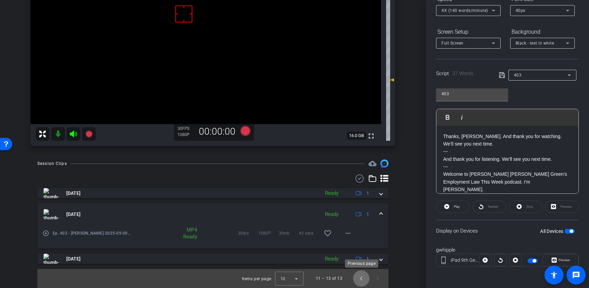
click at [362, 278] on span "Previous page" at bounding box center [361, 278] width 16 height 16
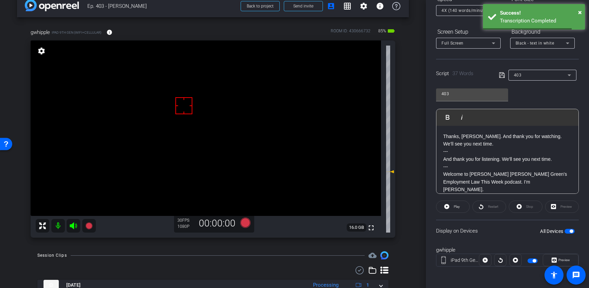
scroll to position [0, 0]
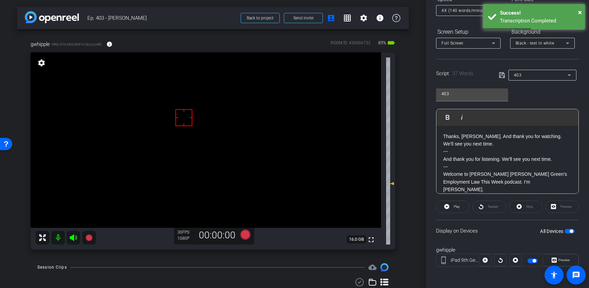
click at [182, 261] on div "arrow_back Ep. 403 - [PERSON_NAME] to project Send invite account_box grid_on s…" at bounding box center [213, 144] width 426 height 288
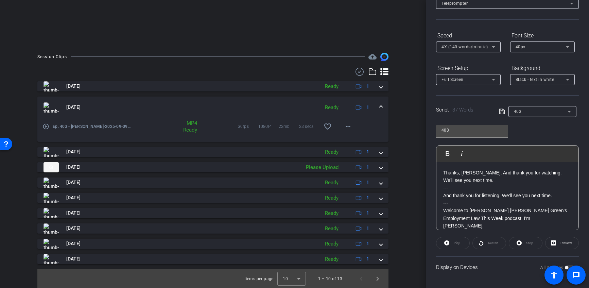
scroll to position [127, 0]
click at [380, 279] on span "Next page" at bounding box center [377, 278] width 16 height 16
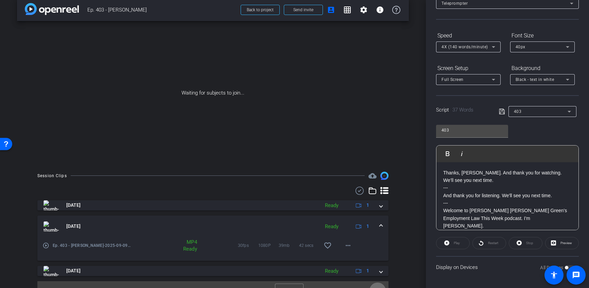
scroll to position [20, 0]
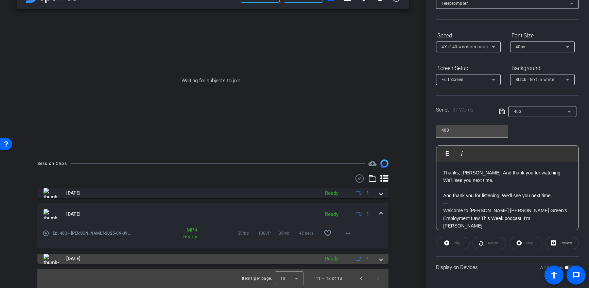
click at [379, 261] on span at bounding box center [380, 258] width 3 height 7
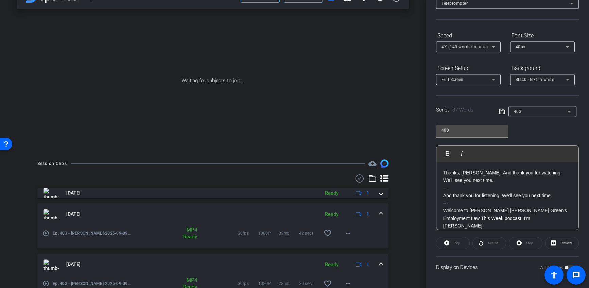
scroll to position [55, 0]
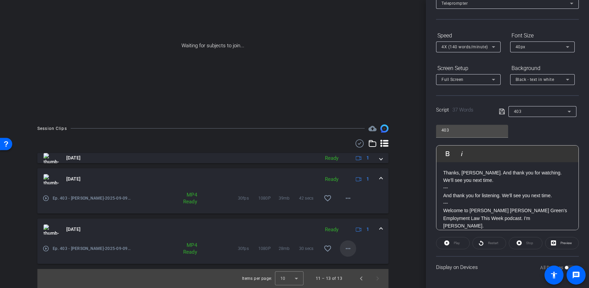
click at [350, 251] on mat-icon "more_horiz" at bounding box center [348, 248] width 8 height 8
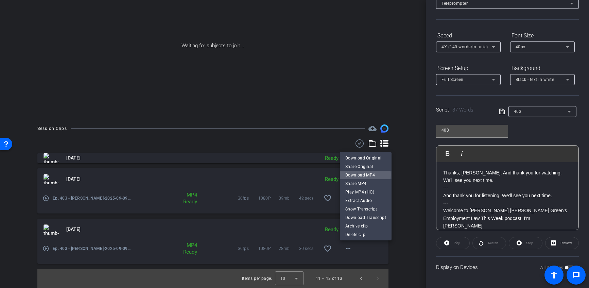
click at [363, 175] on span "Download MP4" at bounding box center [365, 175] width 41 height 8
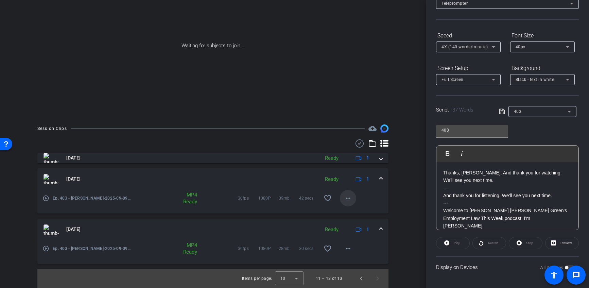
click at [345, 197] on mat-icon "more_horiz" at bounding box center [348, 198] width 8 height 8
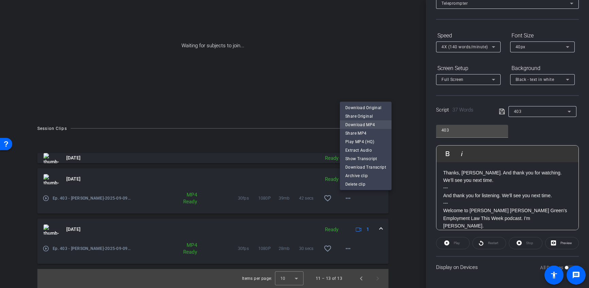
click at [358, 123] on span "Download MP4" at bounding box center [365, 125] width 41 height 8
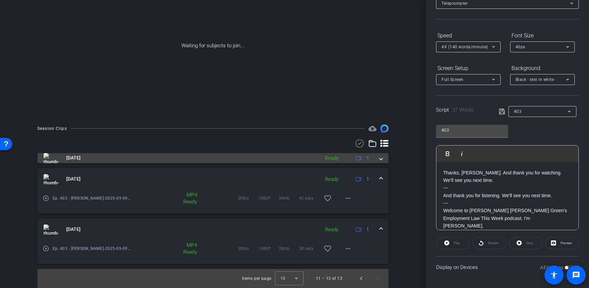
click at [385, 157] on mat-expansion-panel-header "[DATE] Ready 1" at bounding box center [212, 158] width 351 height 10
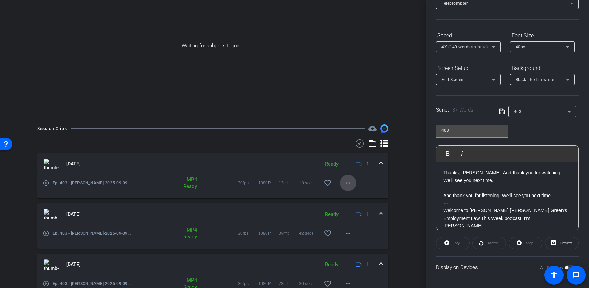
click at [349, 180] on mat-icon "more_horiz" at bounding box center [348, 183] width 8 height 8
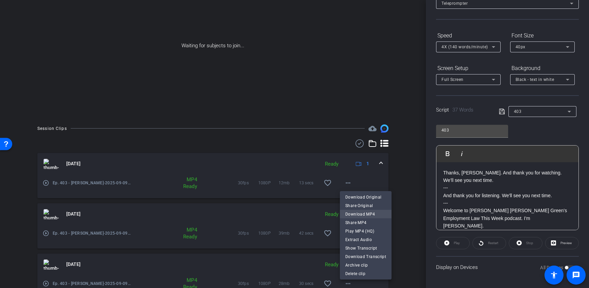
click at [360, 212] on span "Download MP4" at bounding box center [365, 214] width 41 height 8
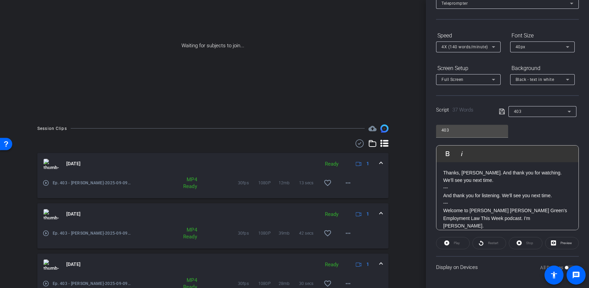
scroll to position [90, 0]
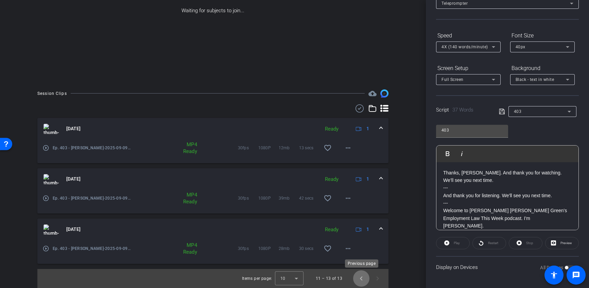
click at [360, 276] on span "Previous page" at bounding box center [361, 278] width 16 height 16
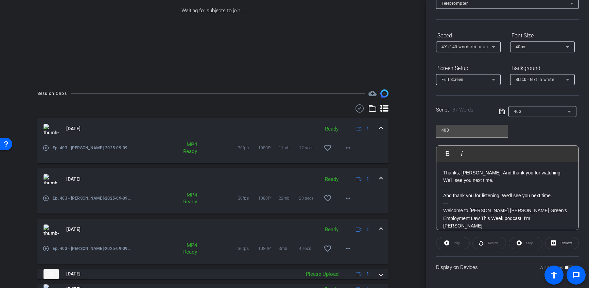
scroll to position [197, 0]
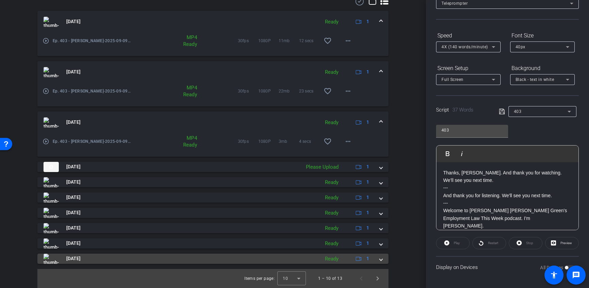
click at [382, 263] on openreel-recordings-list-clip "[DATE] Ready 1 play_circle_outline Ep. 403 - [PERSON_NAME]-2025-09-09-12-39-40-…" at bounding box center [212, 149] width 351 height 277
click at [374, 258] on div "[DATE] Ready 1" at bounding box center [211, 258] width 336 height 10
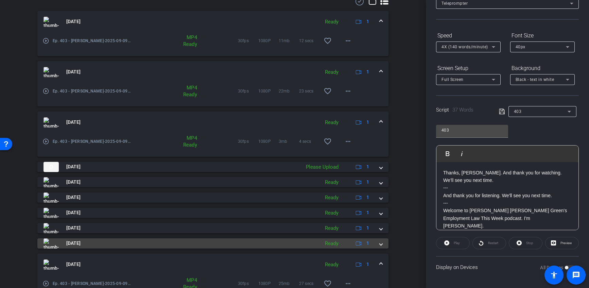
drag, startPoint x: 376, startPoint y: 245, endPoint x: 377, endPoint y: 239, distance: 6.5
click at [376, 245] on div "[DATE] Ready 1" at bounding box center [211, 243] width 336 height 10
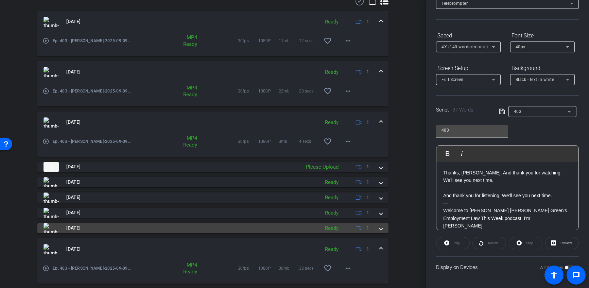
click at [378, 230] on div "[DATE] Ready 1" at bounding box center [211, 228] width 336 height 10
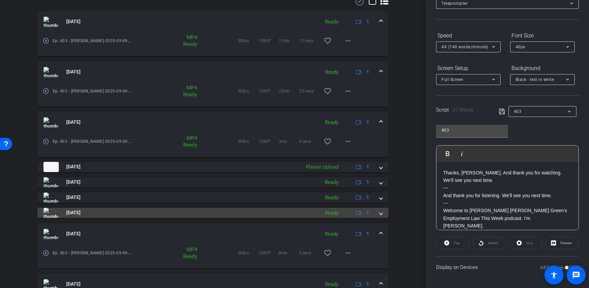
click at [381, 213] on span at bounding box center [380, 212] width 3 height 7
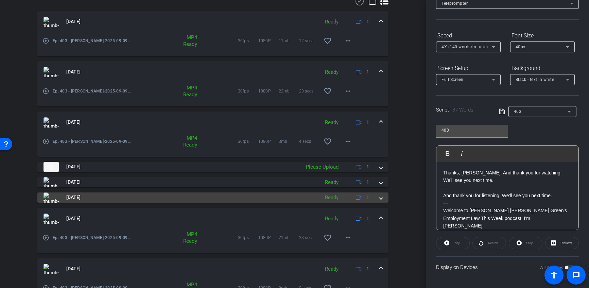
click at [380, 199] on span at bounding box center [380, 197] width 3 height 7
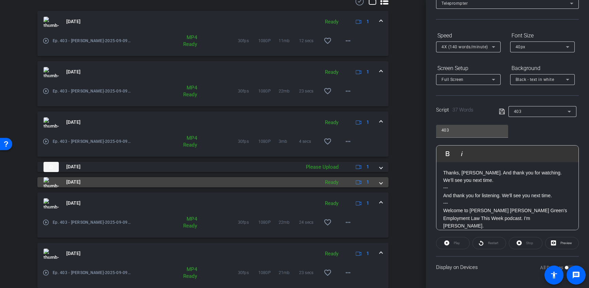
click at [378, 180] on div "[DATE] Ready 1" at bounding box center [211, 182] width 336 height 10
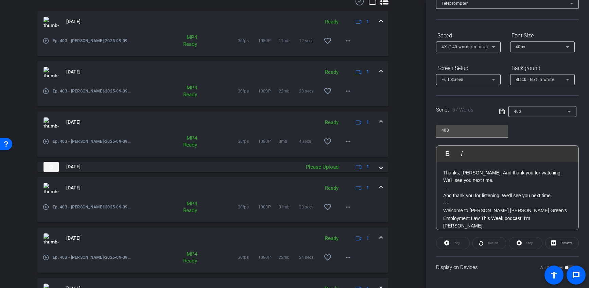
scroll to position [407, 0]
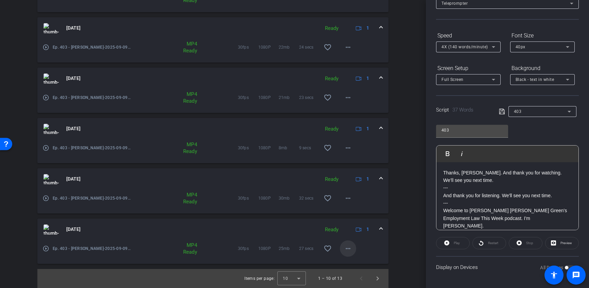
click at [345, 250] on mat-icon "more_horiz" at bounding box center [348, 248] width 8 height 8
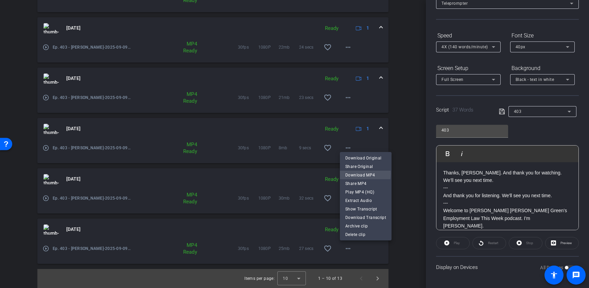
click at [351, 173] on span "Download MP4" at bounding box center [365, 175] width 41 height 8
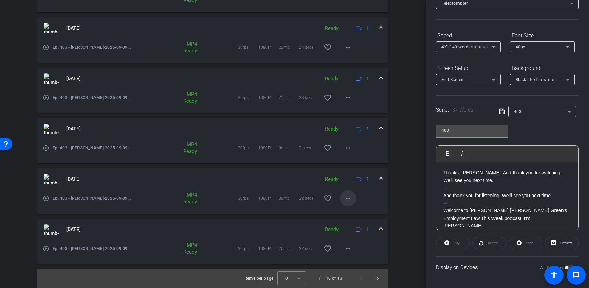
click at [350, 199] on mat-icon "more_horiz" at bounding box center [348, 198] width 8 height 8
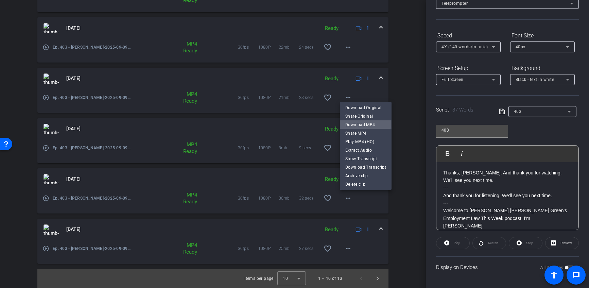
click at [354, 123] on span "Download MP4" at bounding box center [365, 125] width 41 height 8
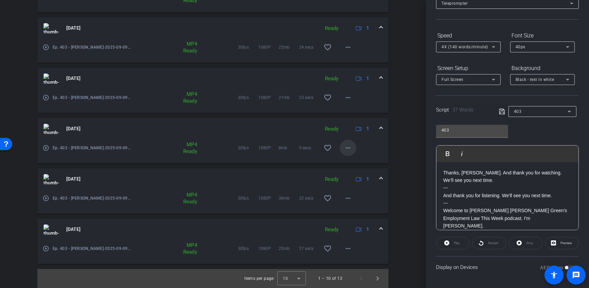
click at [349, 149] on mat-icon "more_horiz" at bounding box center [348, 148] width 8 height 8
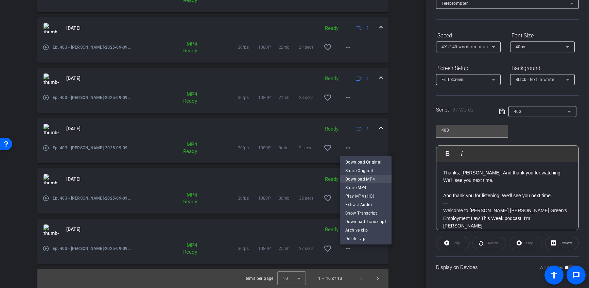
click at [352, 180] on span "Download MP4" at bounding box center [365, 179] width 41 height 8
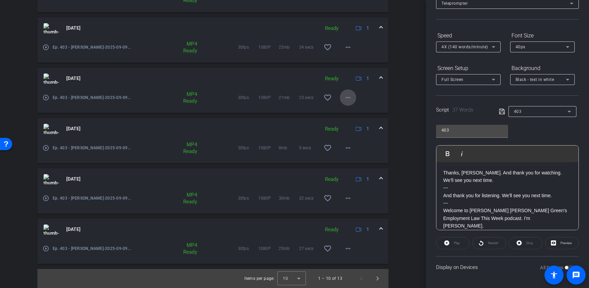
click at [347, 97] on mat-icon "more_horiz" at bounding box center [348, 97] width 8 height 8
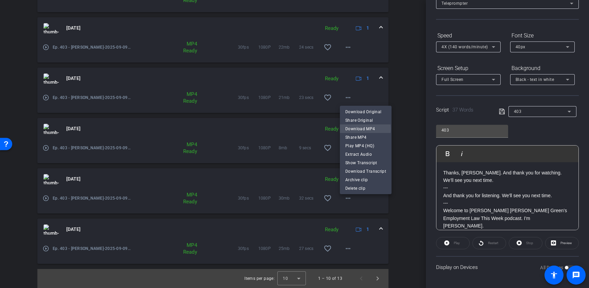
drag, startPoint x: 352, startPoint y: 128, endPoint x: 353, endPoint y: 111, distance: 17.3
click at [352, 128] on span "Download MP4" at bounding box center [365, 129] width 41 height 8
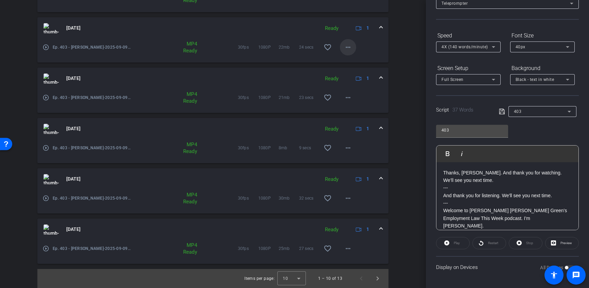
click at [349, 47] on mat-icon "more_horiz" at bounding box center [348, 47] width 8 height 8
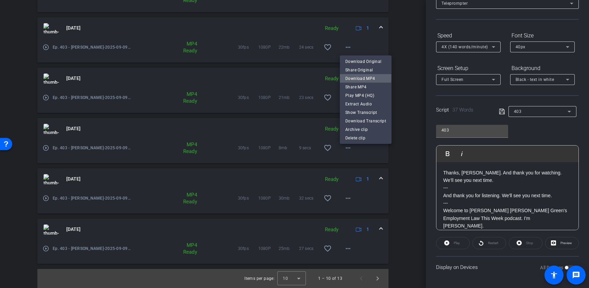
click at [354, 76] on span "Download MP4" at bounding box center [365, 78] width 41 height 8
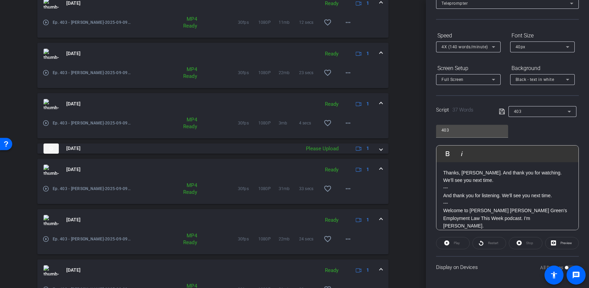
scroll to position [175, 0]
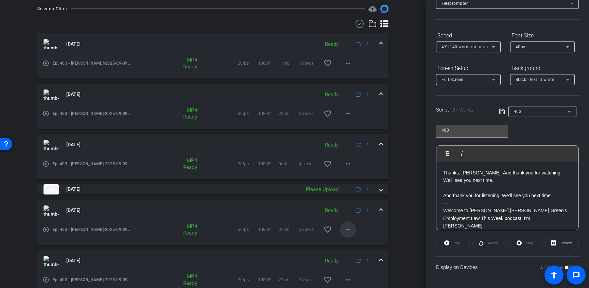
click at [349, 226] on mat-icon "more_horiz" at bounding box center [348, 229] width 8 height 8
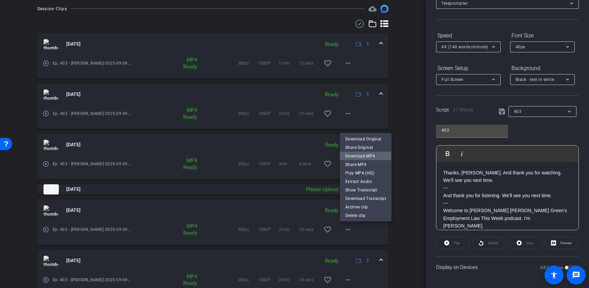
click at [359, 154] on span "Download MP4" at bounding box center [365, 156] width 41 height 8
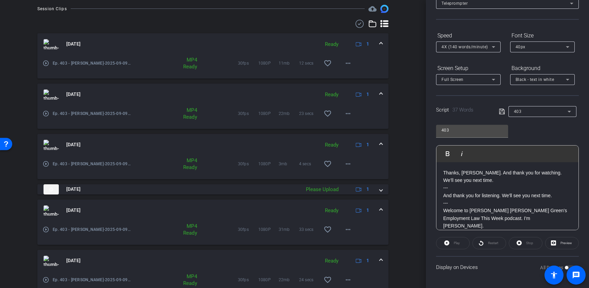
scroll to position [153, 0]
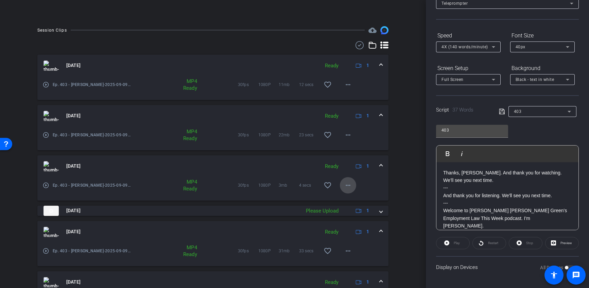
click at [344, 182] on mat-icon "more_horiz" at bounding box center [348, 185] width 8 height 8
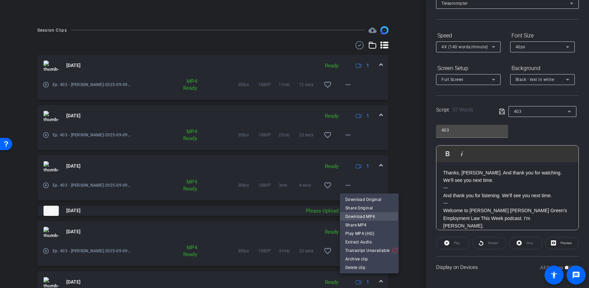
click at [360, 215] on span "Download MP4" at bounding box center [369, 216] width 48 height 8
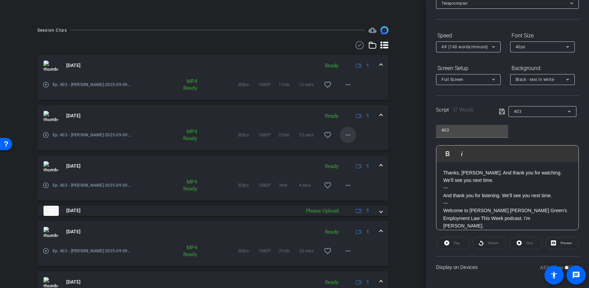
click at [359, 143] on div "play_circle_outline Ep. 403 - [PERSON_NAME]-2025-09-09-12-39-07-203-0 MP4 Ready…" at bounding box center [212, 138] width 351 height 23
click at [347, 135] on mat-icon "more_horiz" at bounding box center [348, 135] width 8 height 8
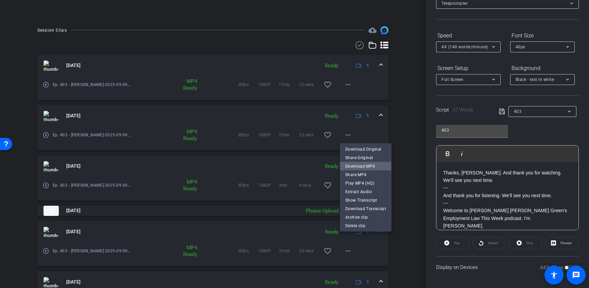
click at [349, 166] on span "Download MP4" at bounding box center [365, 166] width 41 height 8
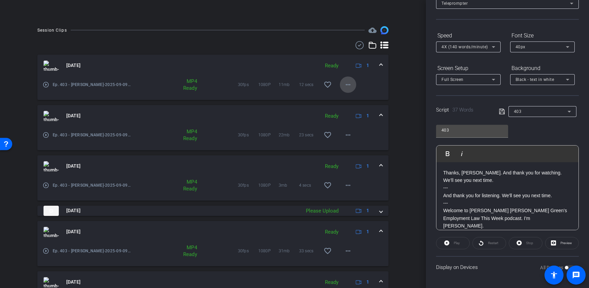
click at [347, 85] on mat-icon "more_horiz" at bounding box center [348, 84] width 8 height 8
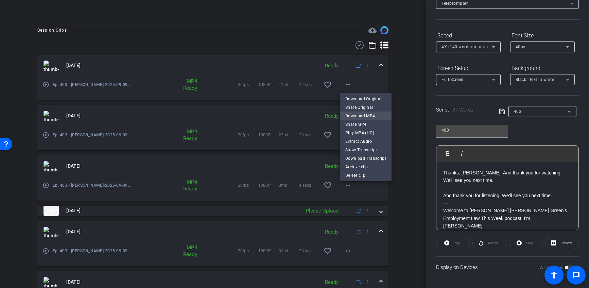
click at [355, 115] on span "Download MP4" at bounding box center [365, 116] width 41 height 8
